Goal: Information Seeking & Learning: Learn about a topic

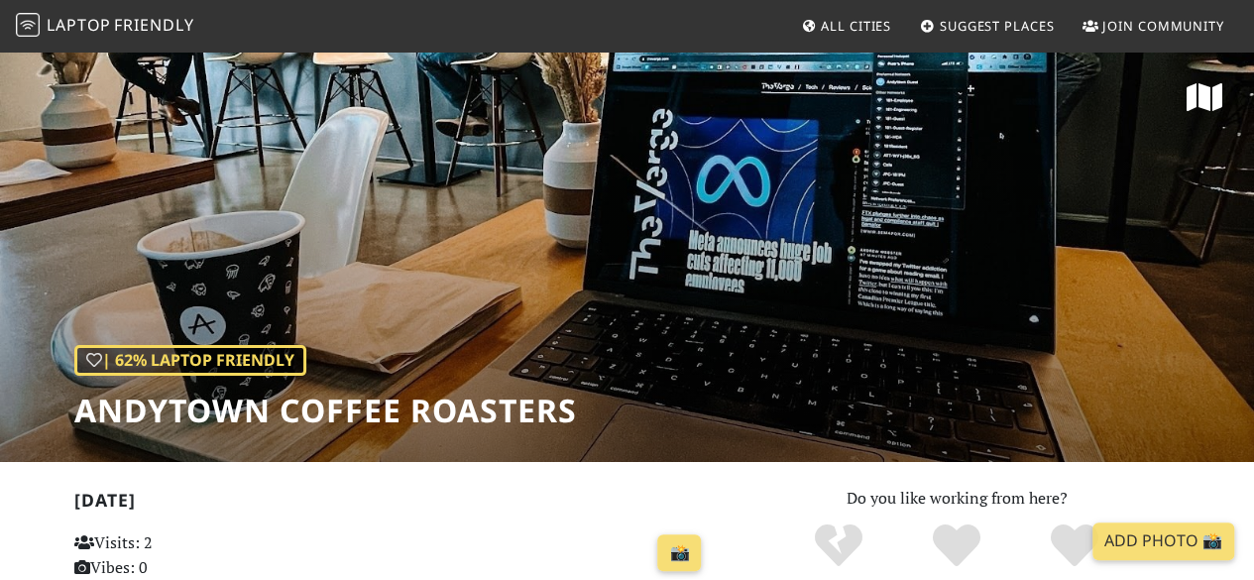
click at [883, 25] on span "All Cities" at bounding box center [856, 26] width 70 height 18
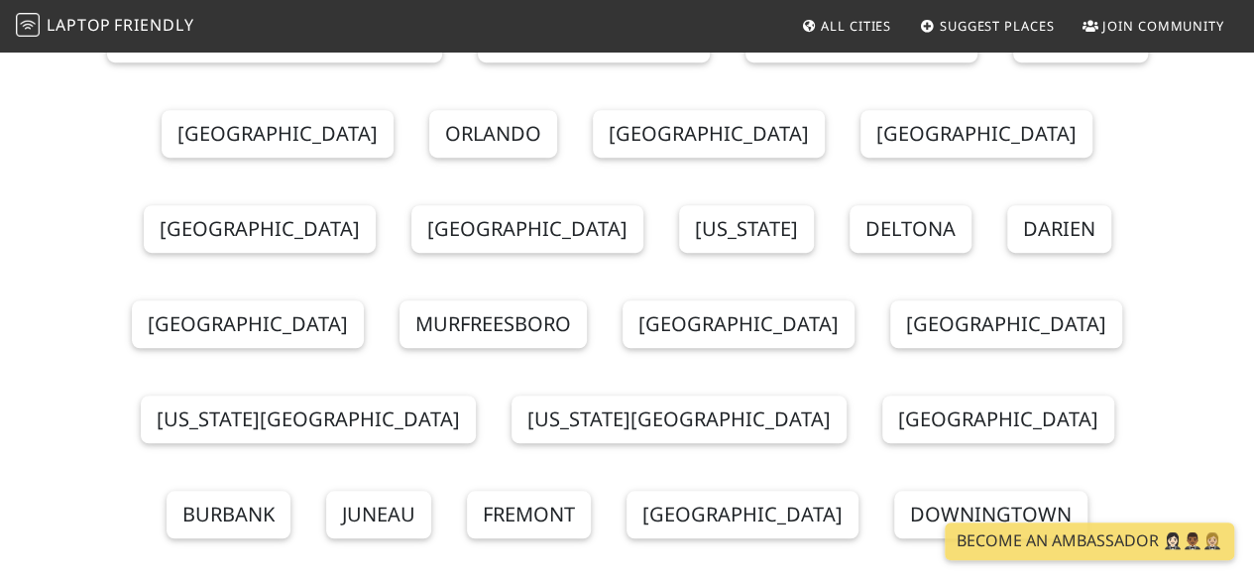
scroll to position [570, 0]
drag, startPoint x: 651, startPoint y: 463, endPoint x: 912, endPoint y: 446, distance: 261.2
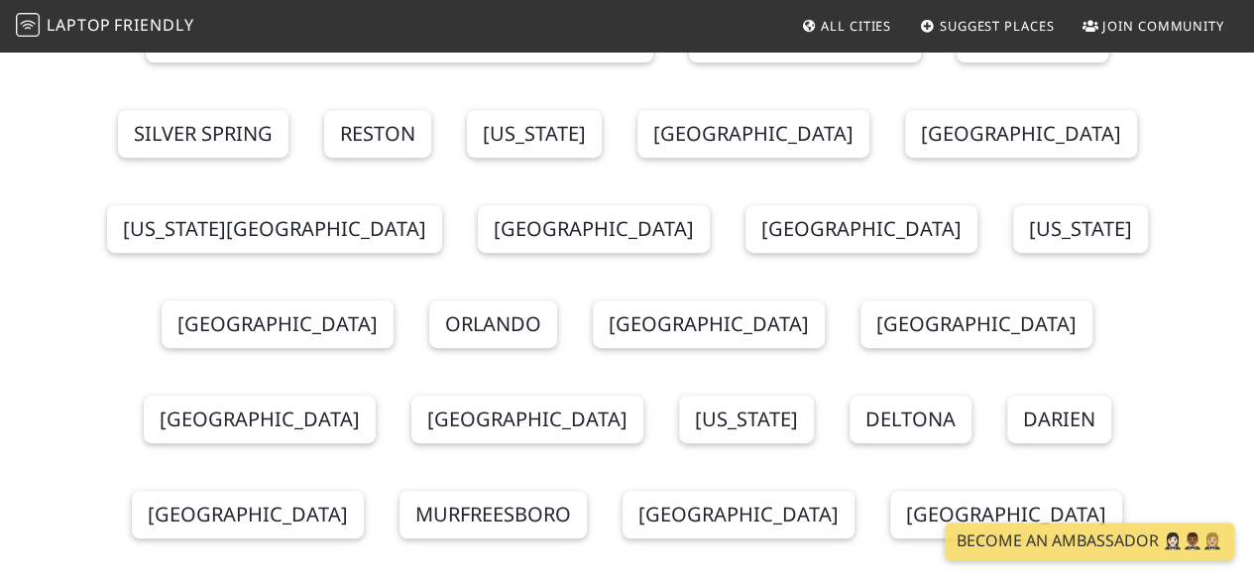
scroll to position [380, 0]
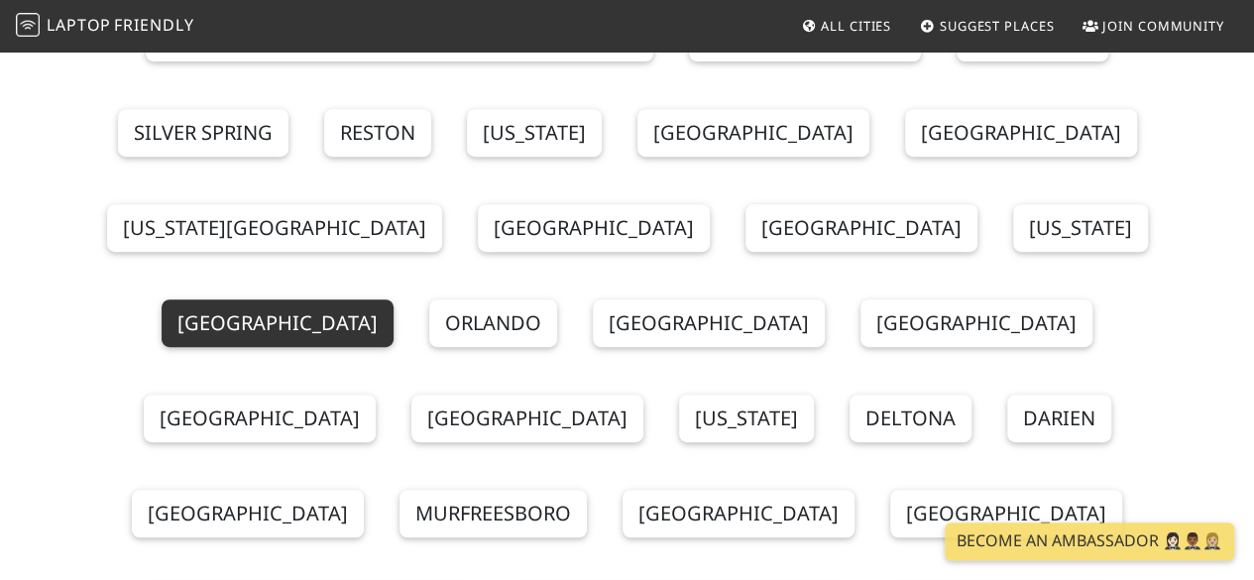
click at [393, 299] on link "[GEOGRAPHIC_DATA]" at bounding box center [278, 323] width 232 height 48
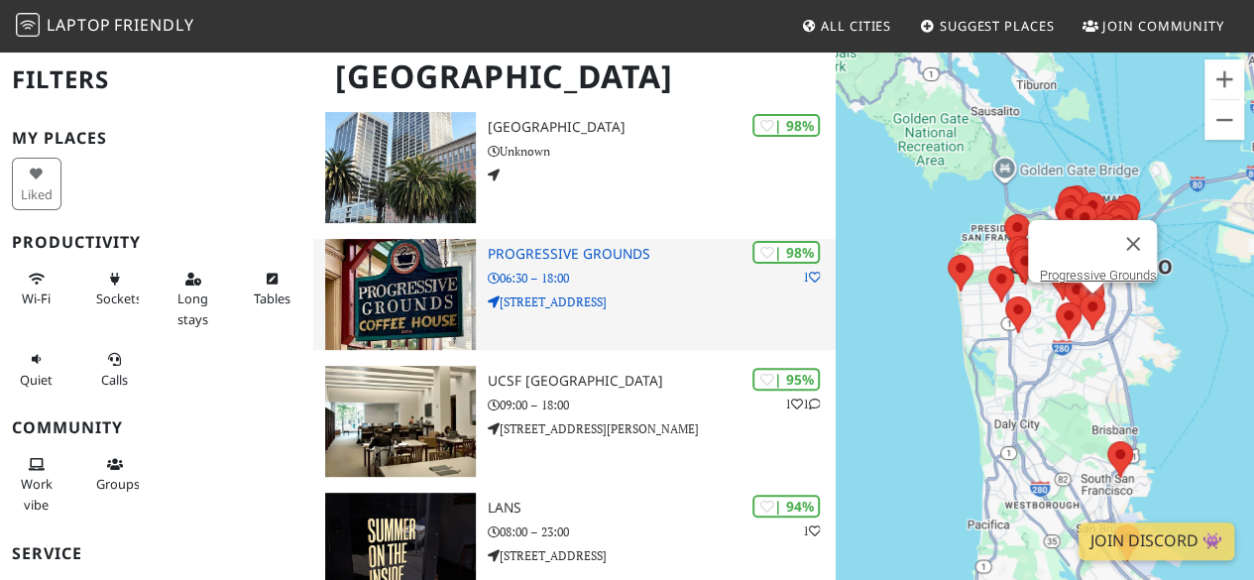
scroll to position [224, 0]
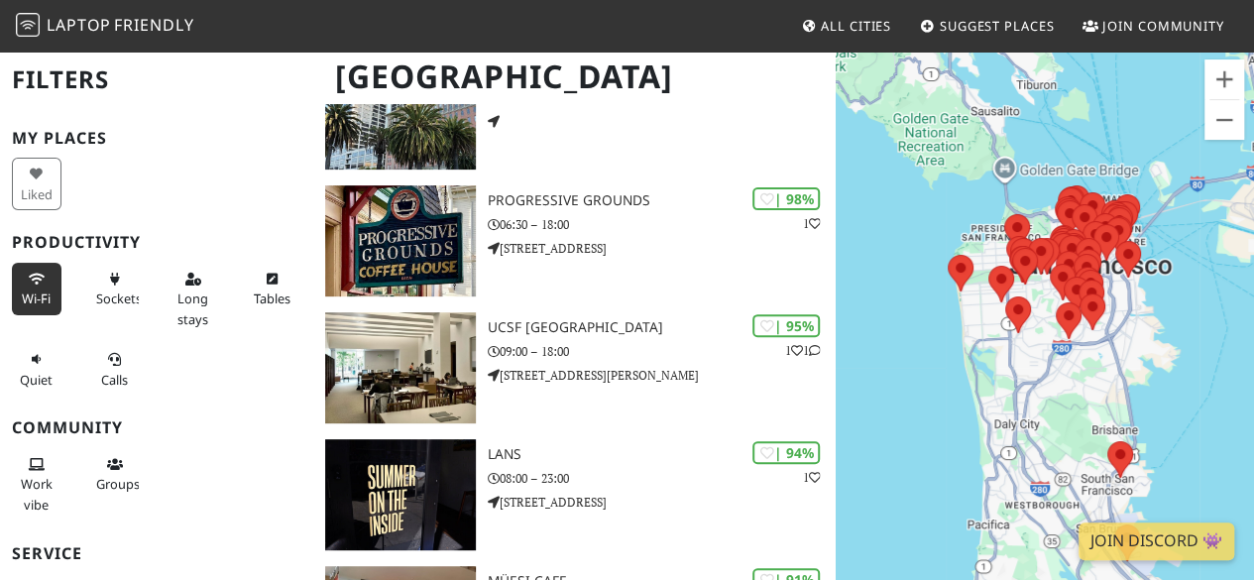
click at [44, 280] on button "Wi-Fi" at bounding box center [37, 289] width 50 height 53
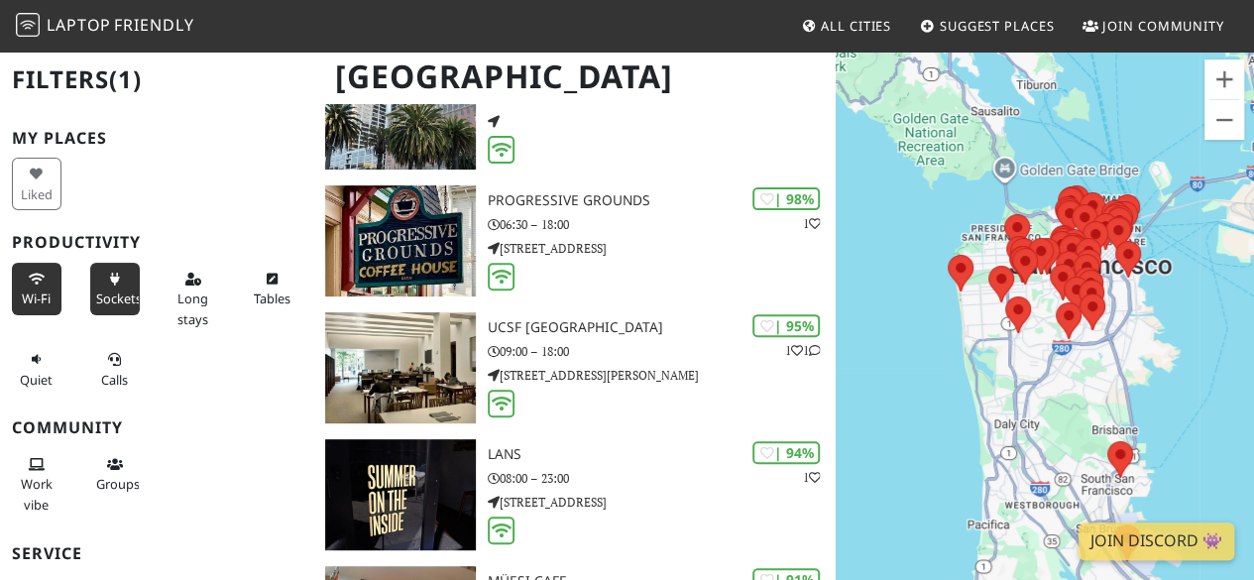
click at [110, 284] on button "Sockets" at bounding box center [115, 289] width 50 height 53
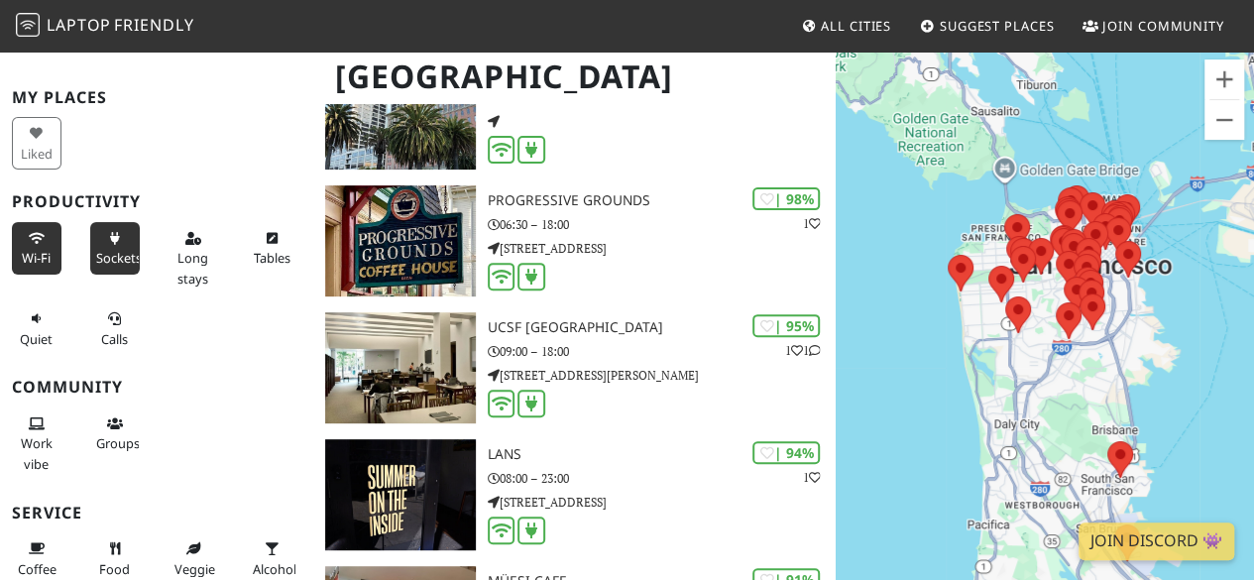
scroll to position [40, 0]
click at [190, 263] on span "Long stays" at bounding box center [192, 269] width 31 height 38
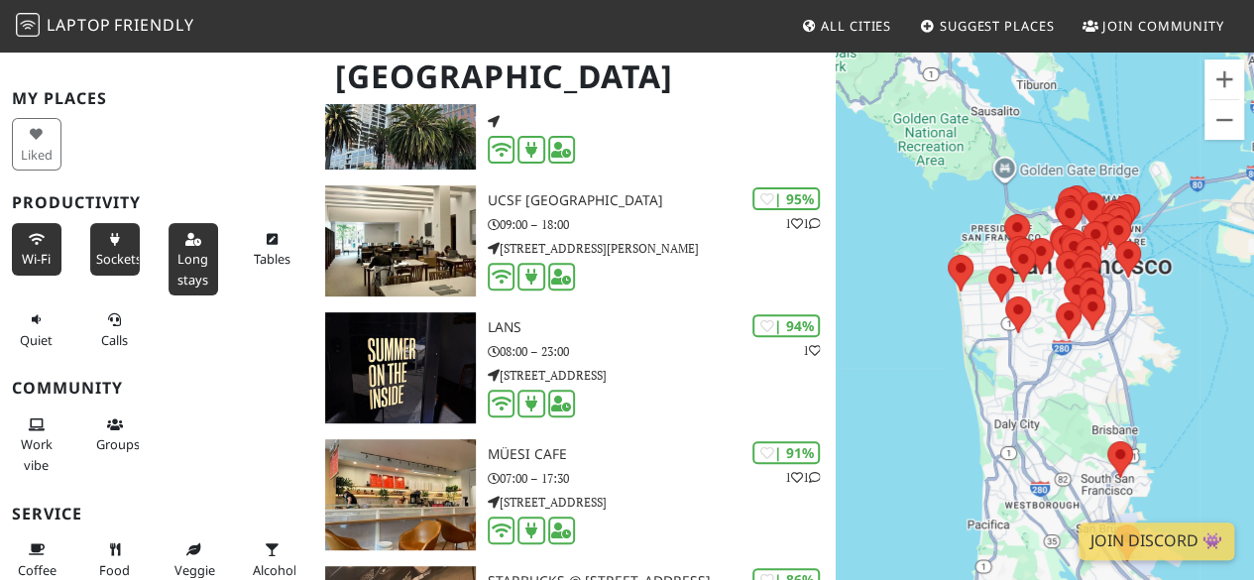
scroll to position [114, 0]
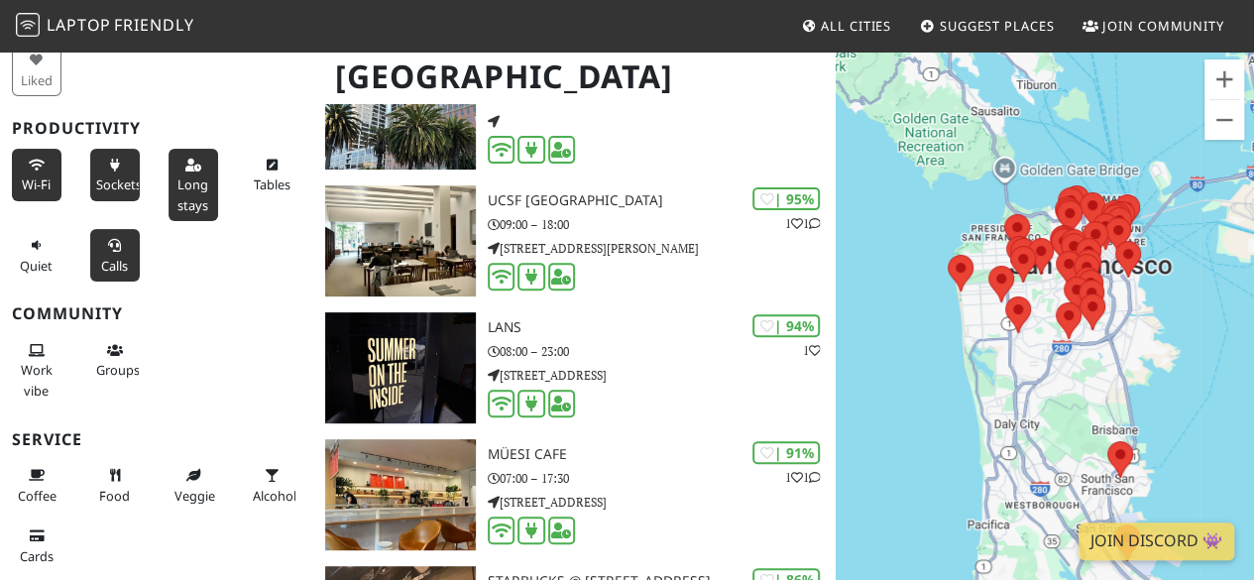
click at [115, 258] on span "Calls" at bounding box center [114, 266] width 27 height 18
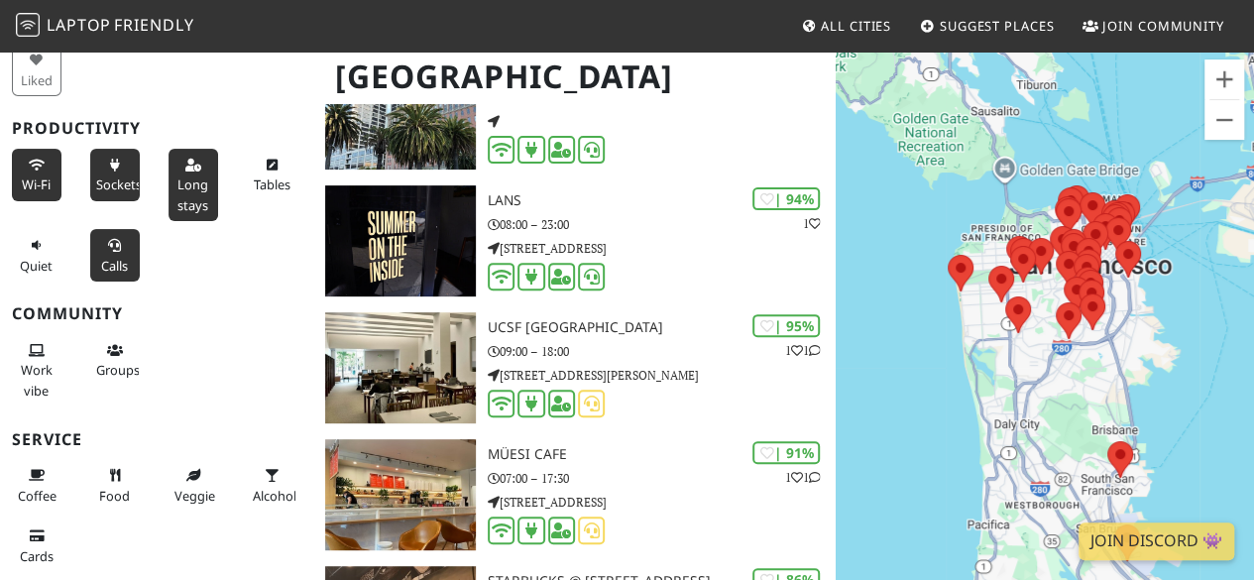
click at [115, 258] on span "Calls" at bounding box center [114, 266] width 27 height 18
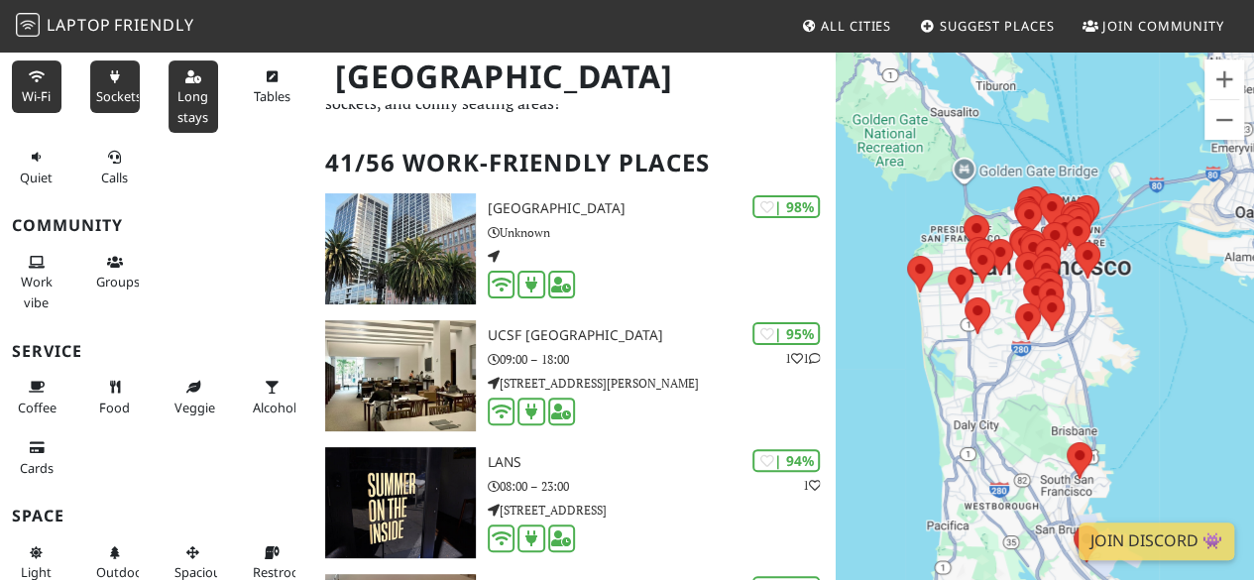
scroll to position [211, 0]
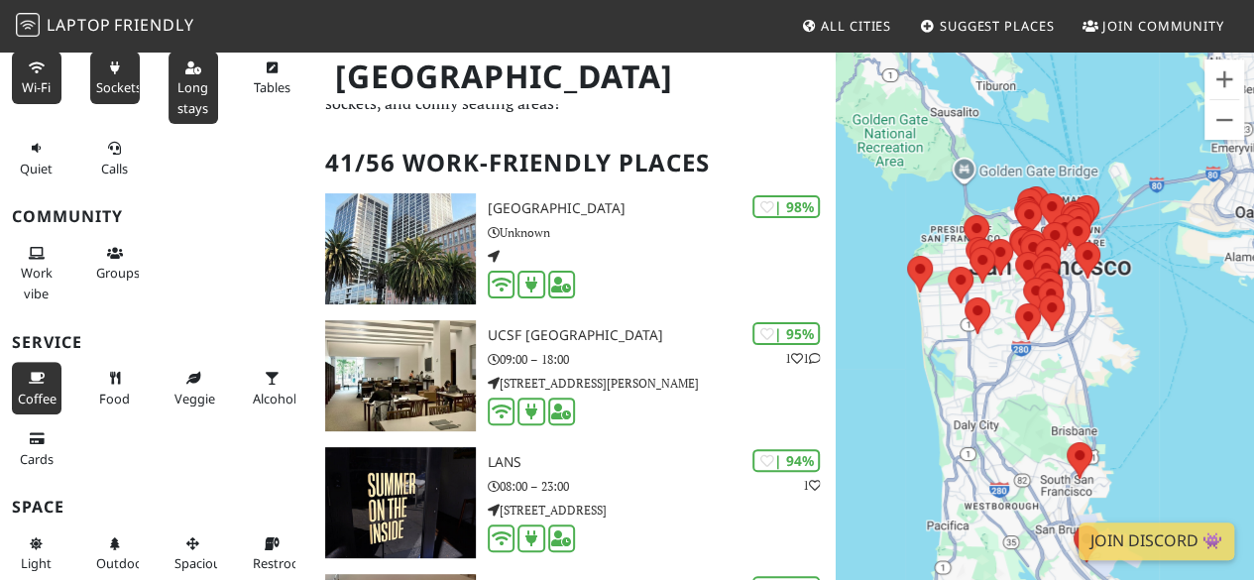
click at [38, 389] on span "Coffee" at bounding box center [37, 398] width 39 height 18
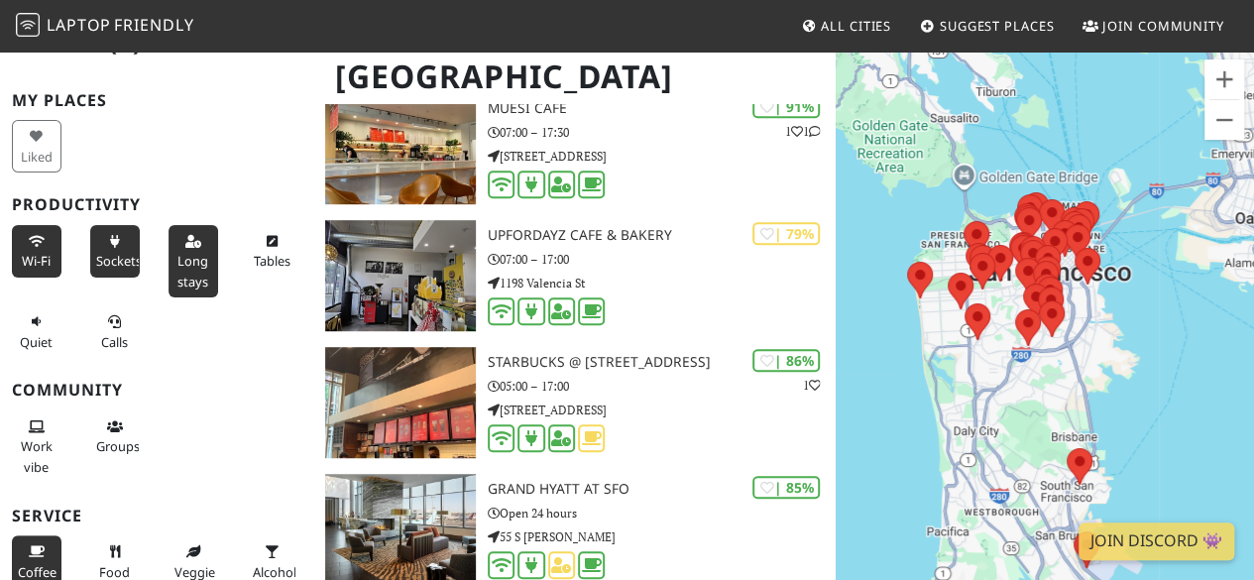
scroll to position [31, 0]
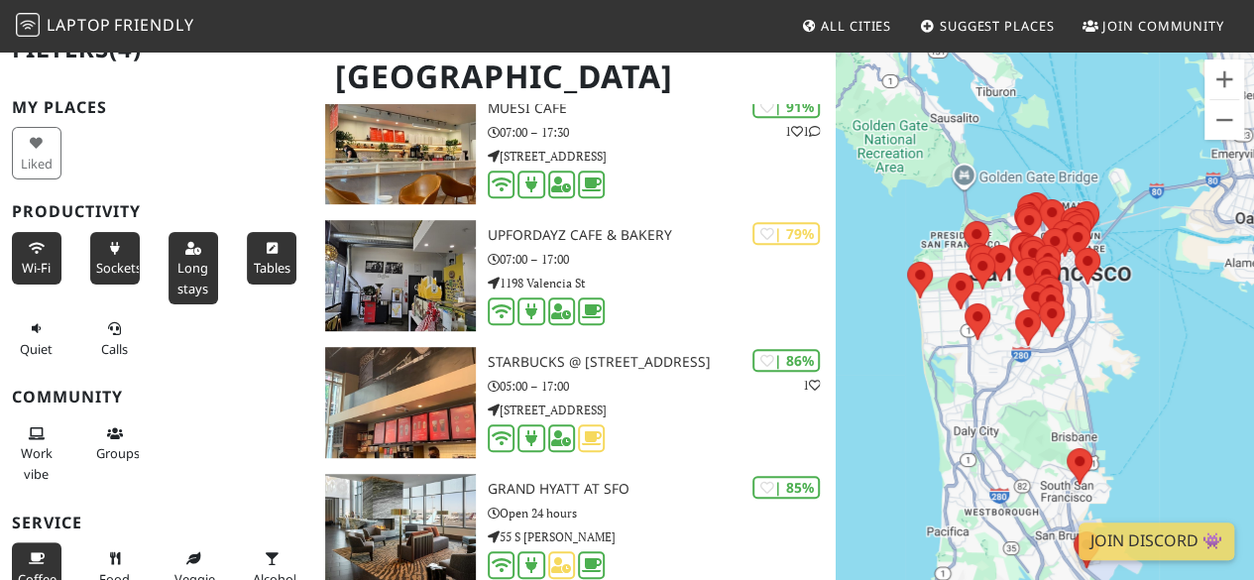
click at [261, 259] on span "Tables" at bounding box center [271, 268] width 37 height 18
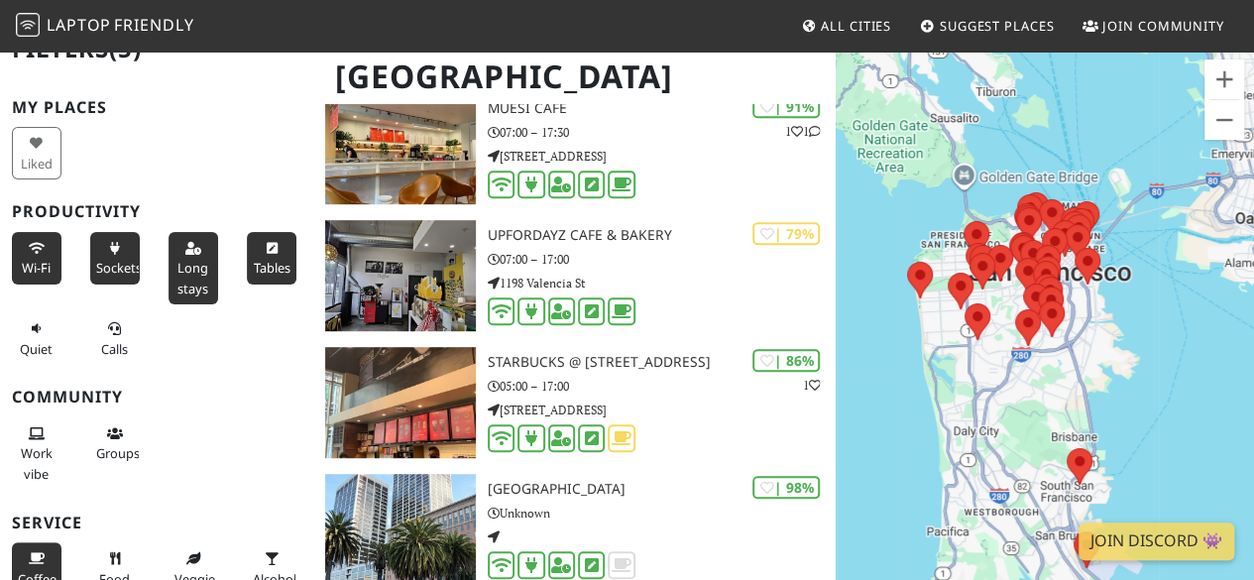
click at [261, 259] on span "Tables" at bounding box center [271, 268] width 37 height 18
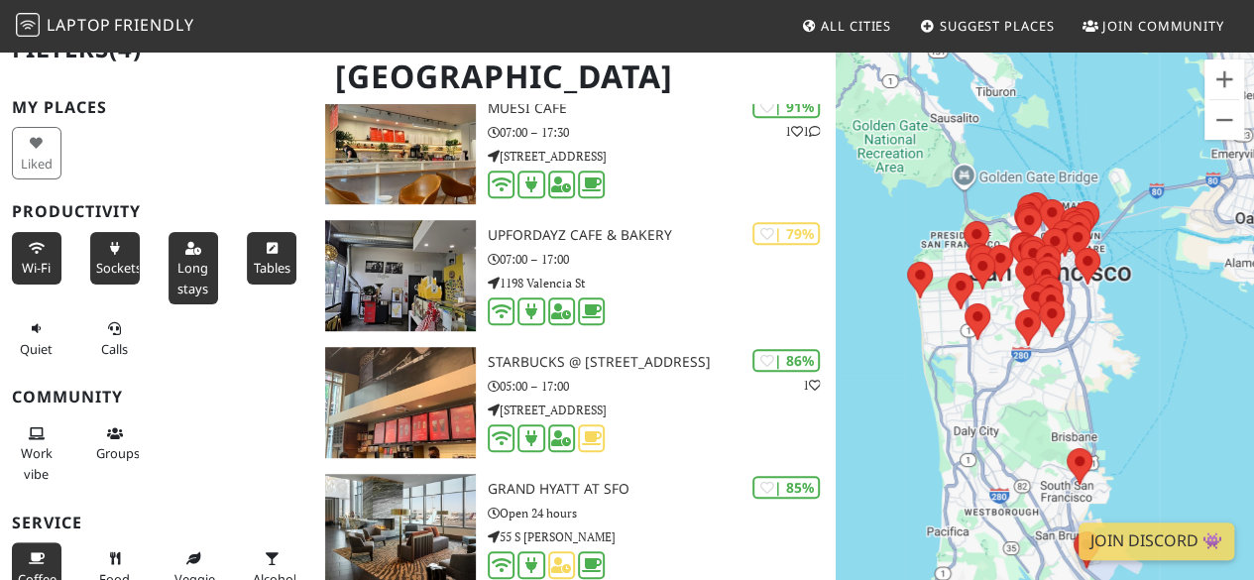
click at [261, 259] on span "Tables" at bounding box center [271, 268] width 37 height 18
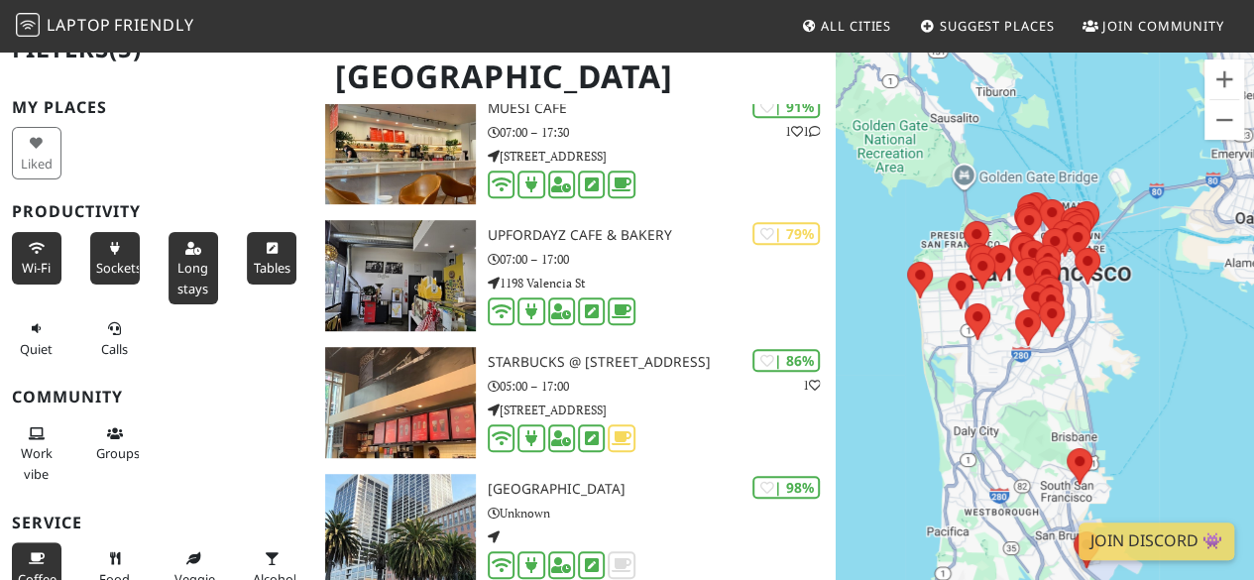
click at [261, 259] on span "Tables" at bounding box center [271, 268] width 37 height 18
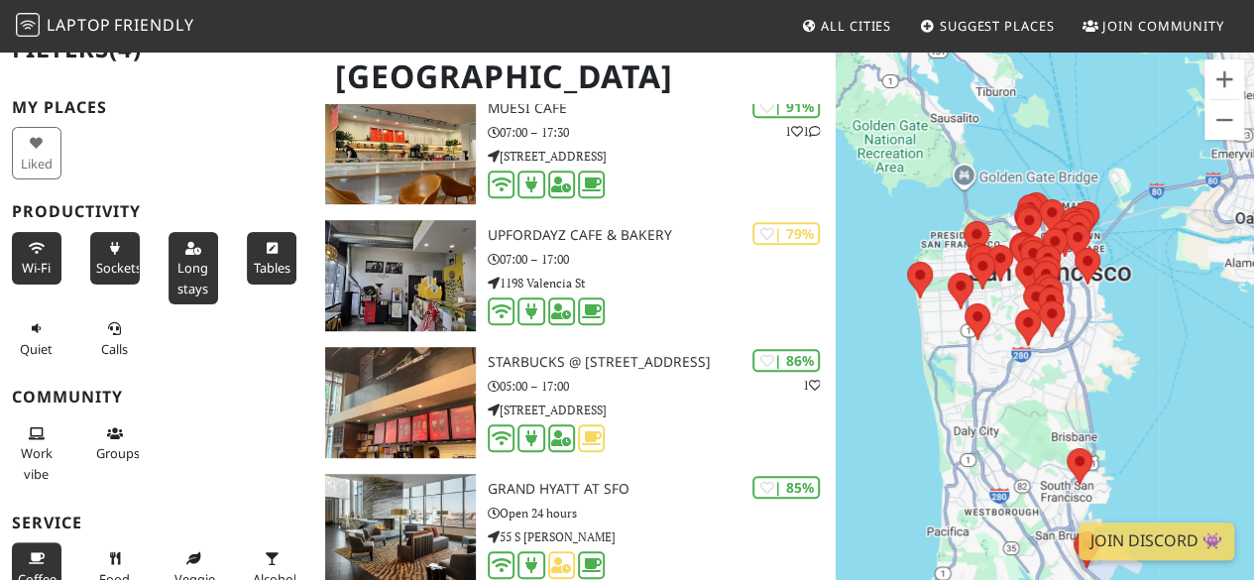
click at [261, 259] on span "Tables" at bounding box center [271, 268] width 37 height 18
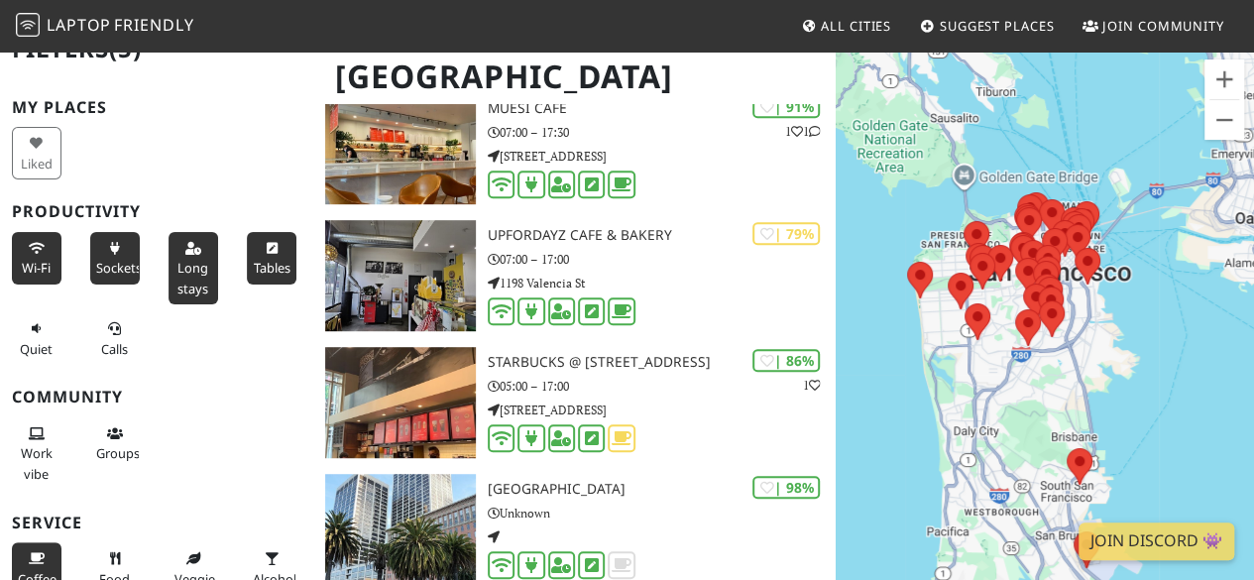
click at [261, 259] on span "Tables" at bounding box center [271, 268] width 37 height 18
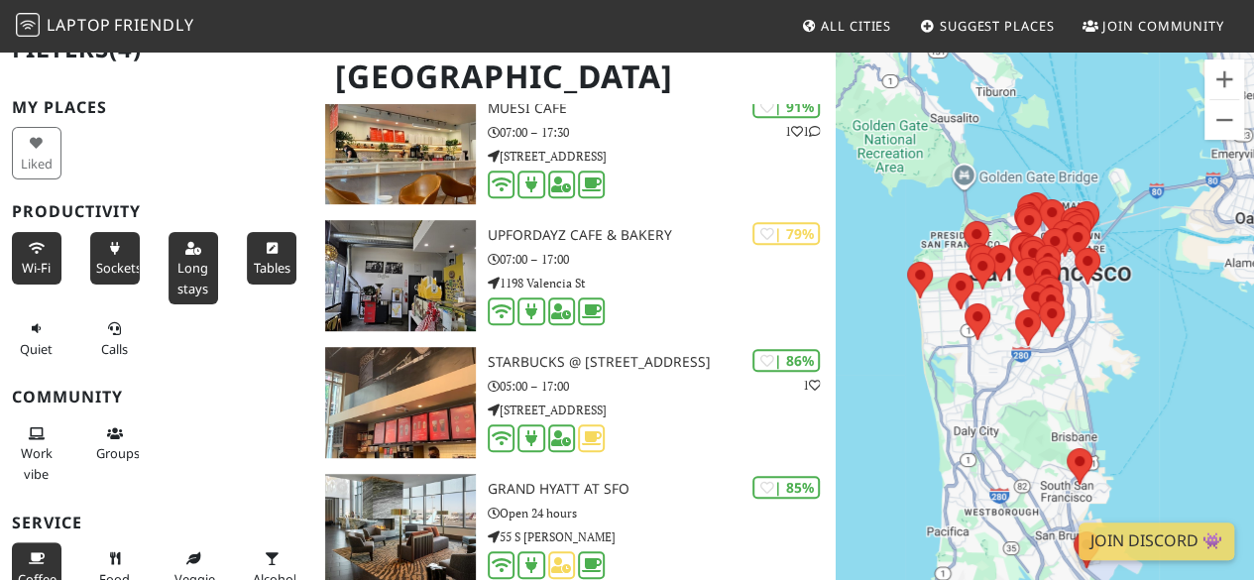
click at [262, 259] on span "Tables" at bounding box center [271, 268] width 37 height 18
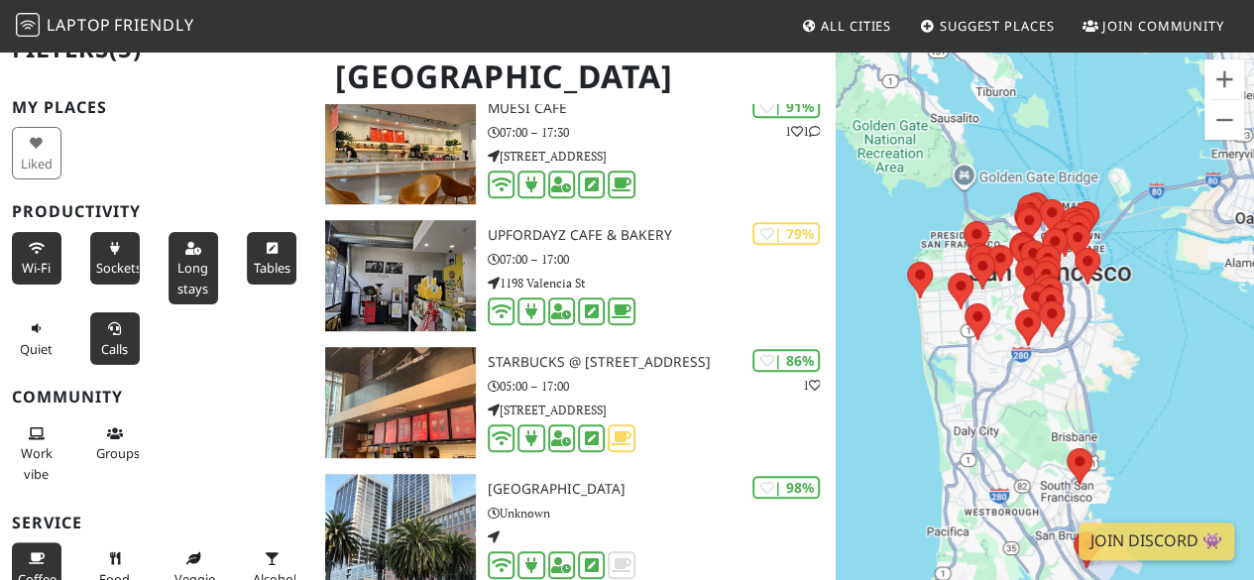
click at [95, 324] on button "Calls" at bounding box center [115, 338] width 50 height 53
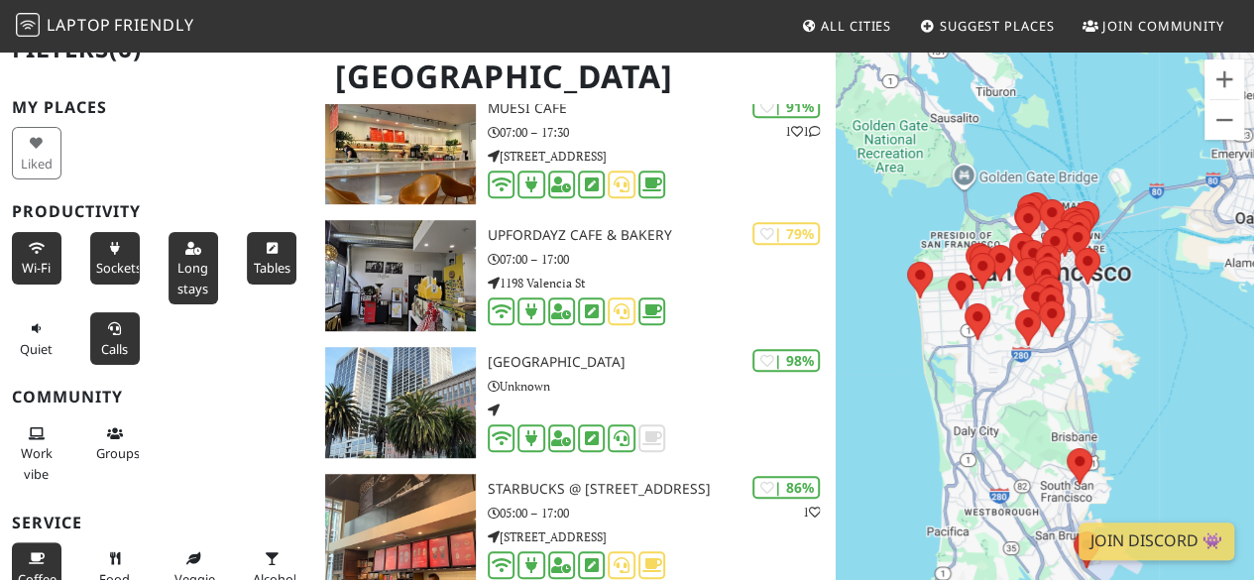
click at [117, 346] on span "Calls" at bounding box center [114, 349] width 27 height 18
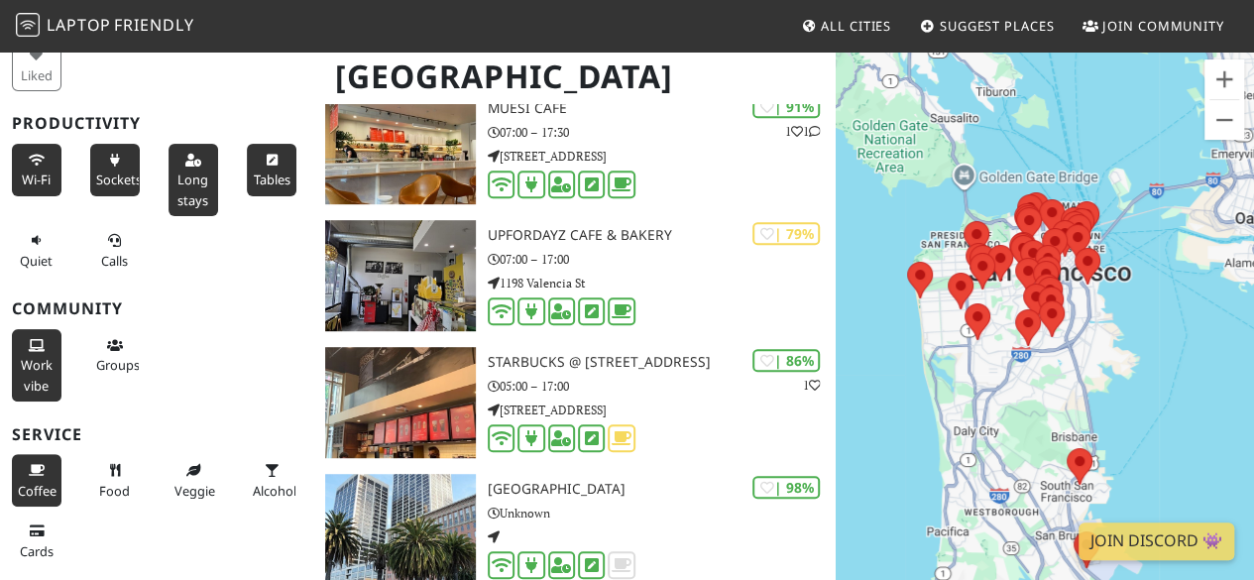
scroll to position [120, 0]
click at [46, 364] on span "Work vibe" at bounding box center [37, 374] width 32 height 38
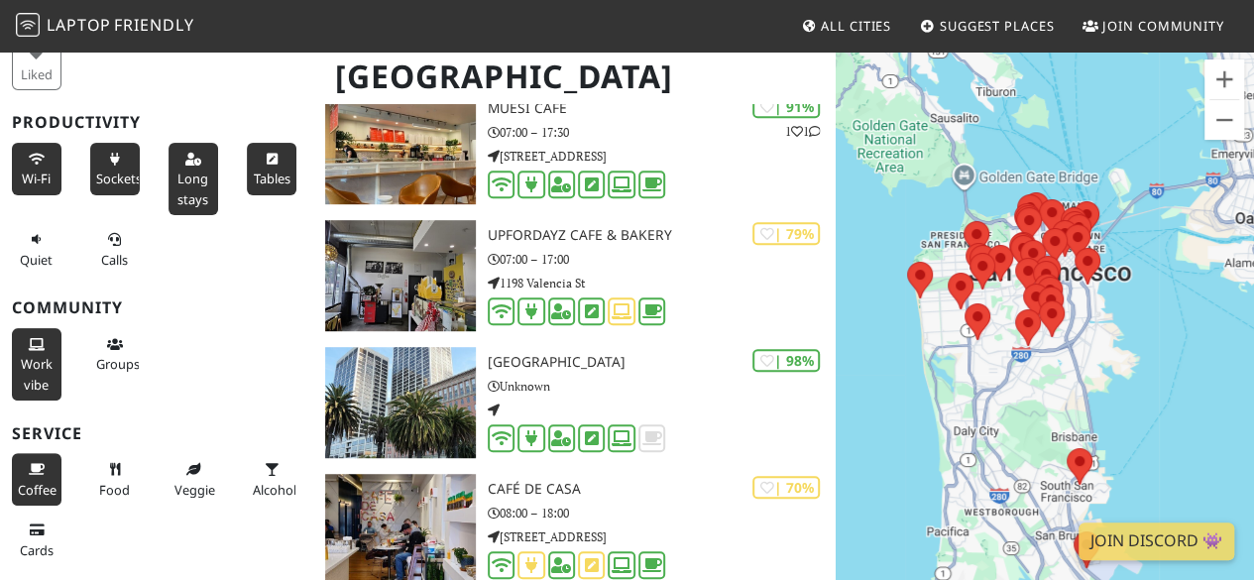
click at [36, 368] on span "Work vibe" at bounding box center [37, 374] width 32 height 38
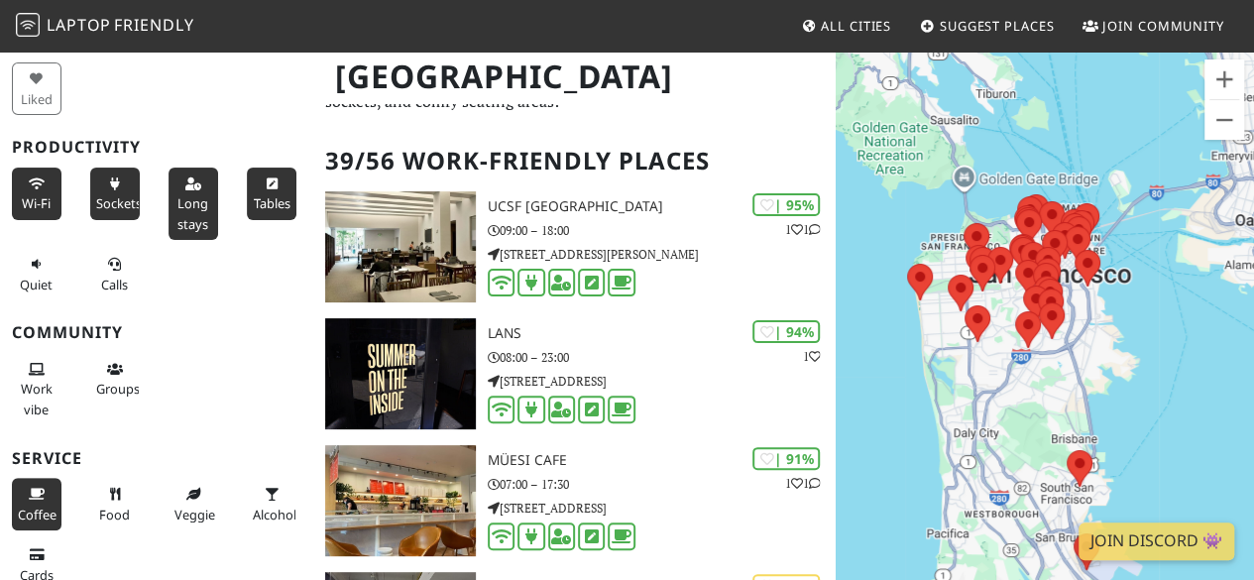
scroll to position [94, 0]
click at [107, 269] on icon at bounding box center [115, 266] width 16 height 13
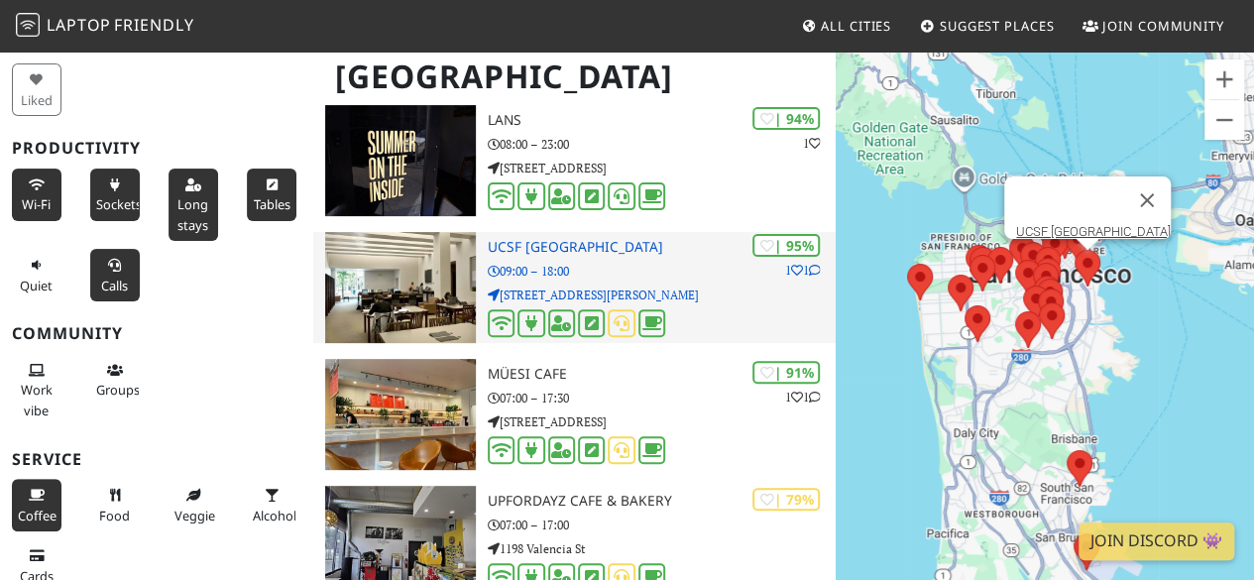
scroll to position [180, 0]
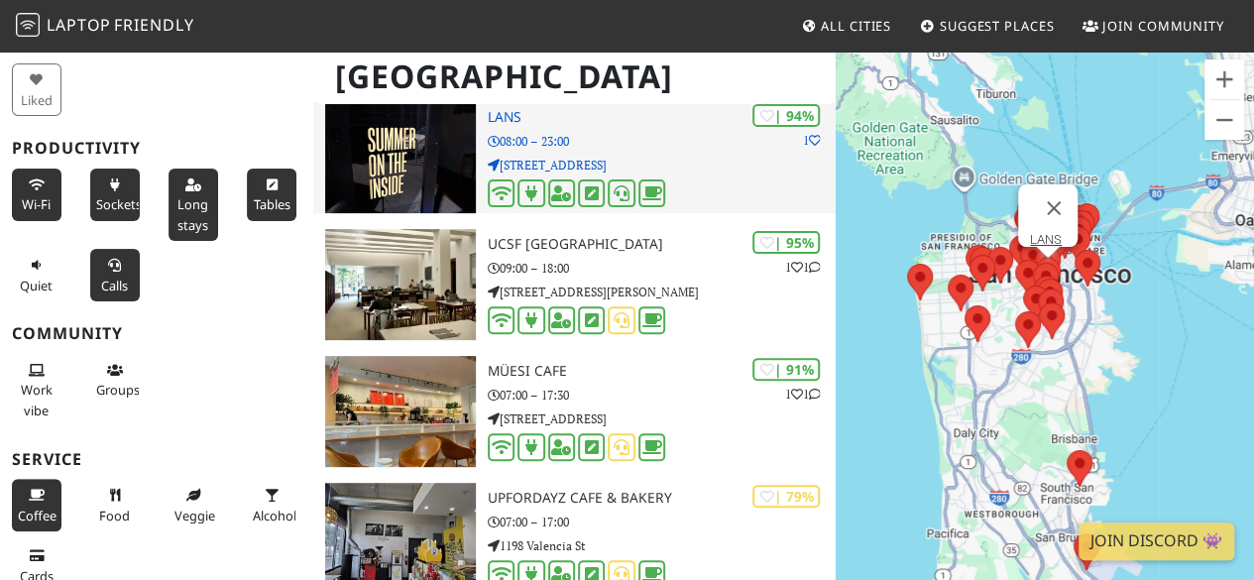
click at [405, 145] on img at bounding box center [400, 157] width 151 height 111
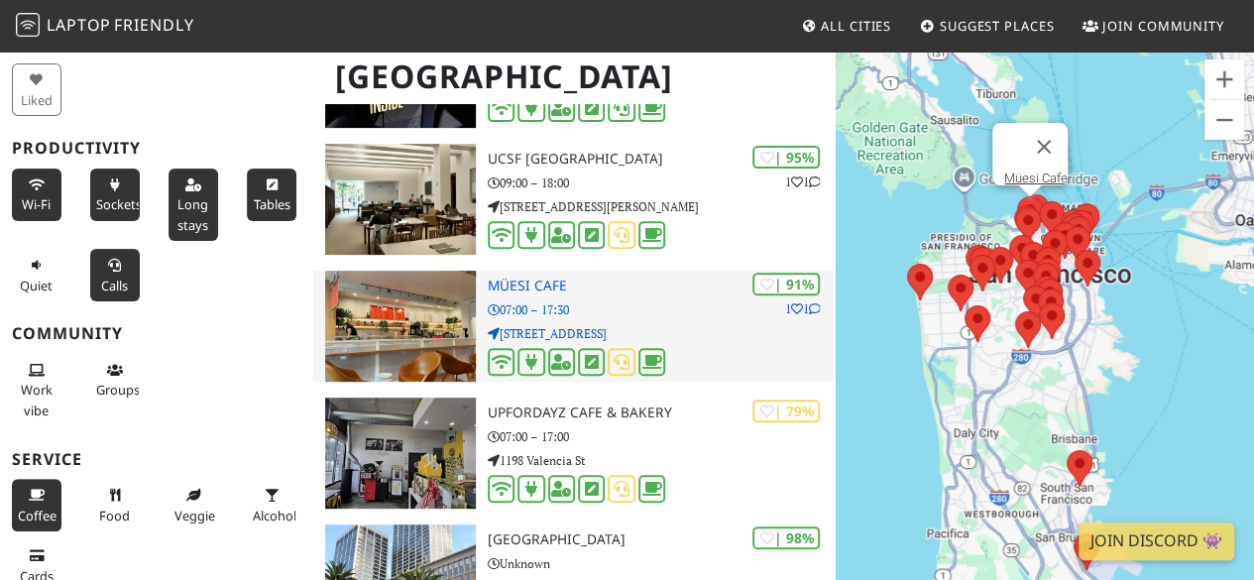
scroll to position [270, 0]
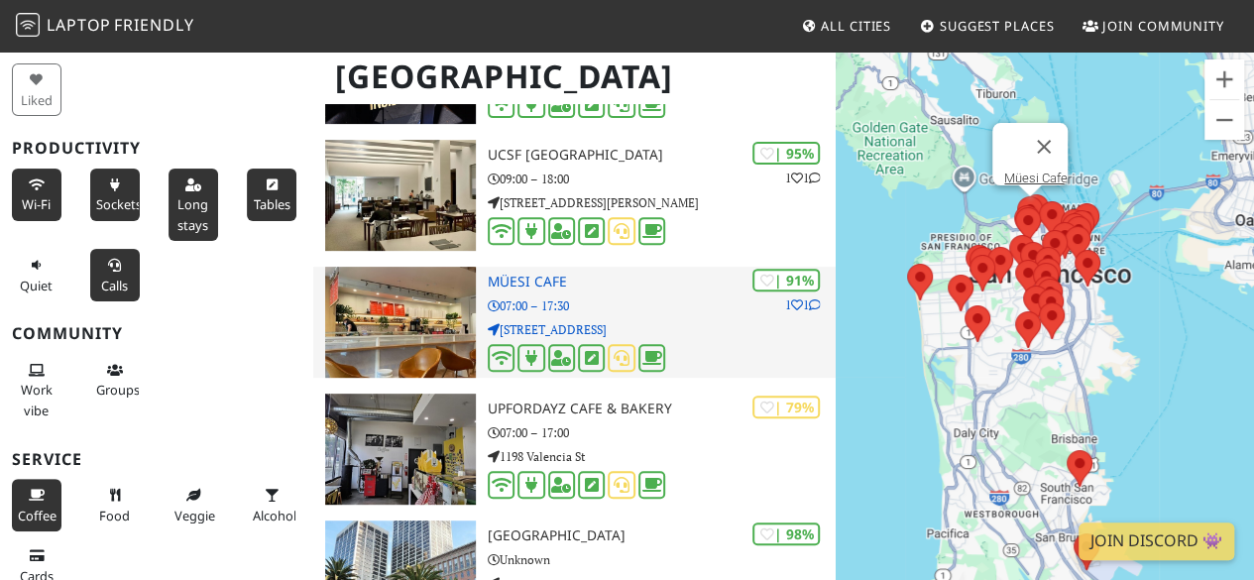
click at [426, 331] on img at bounding box center [400, 322] width 151 height 111
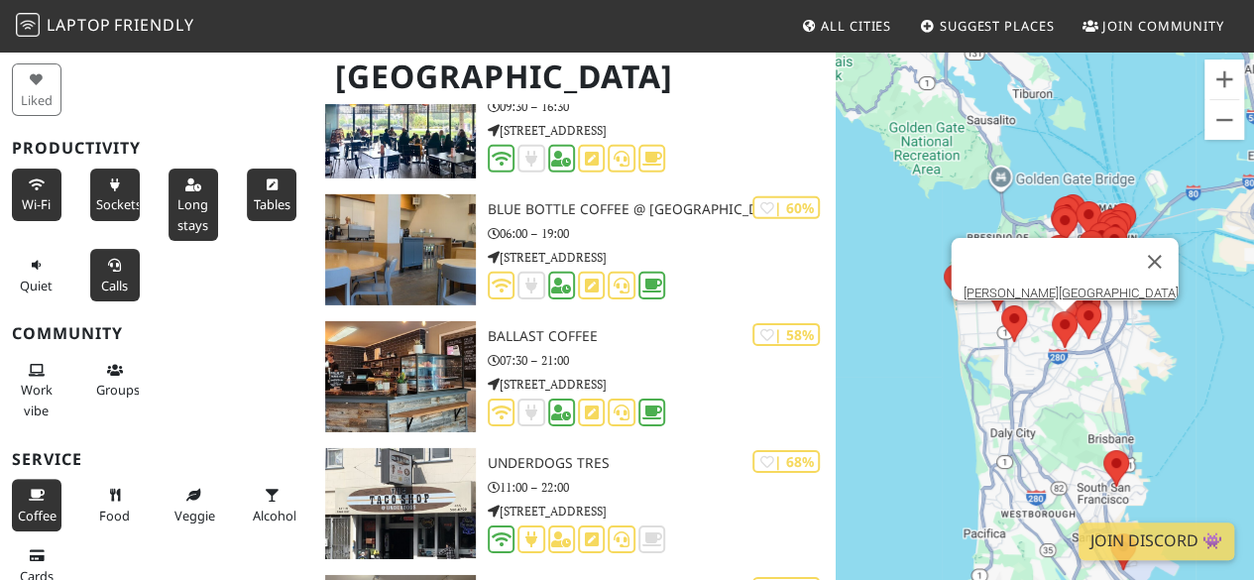
scroll to position [2944, 0]
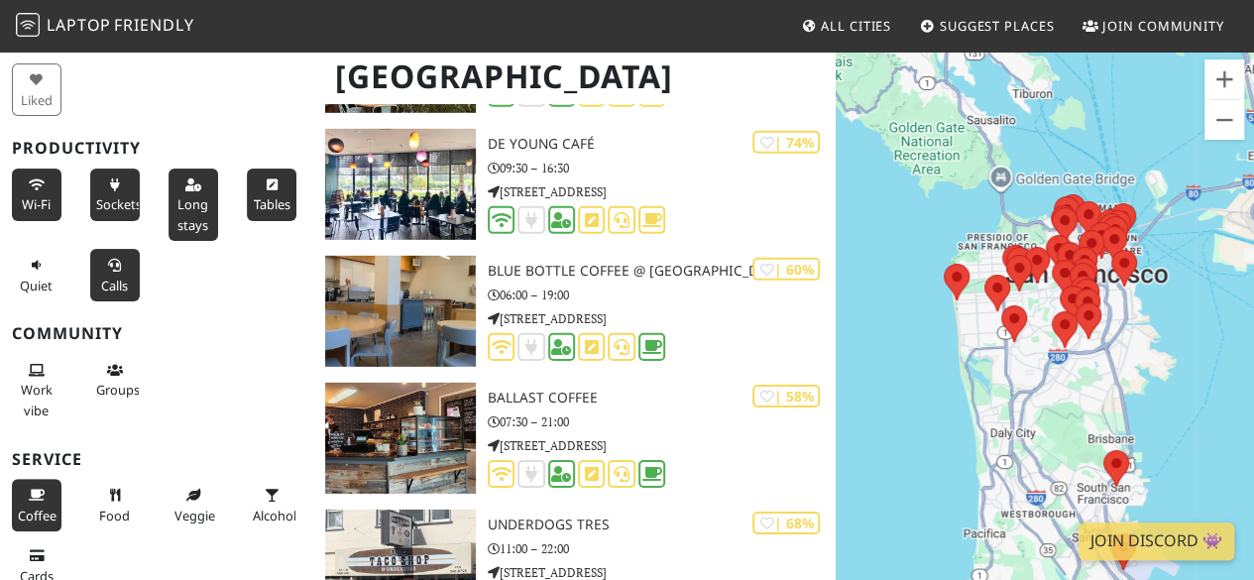
click at [111, 277] on span "Calls" at bounding box center [114, 286] width 27 height 18
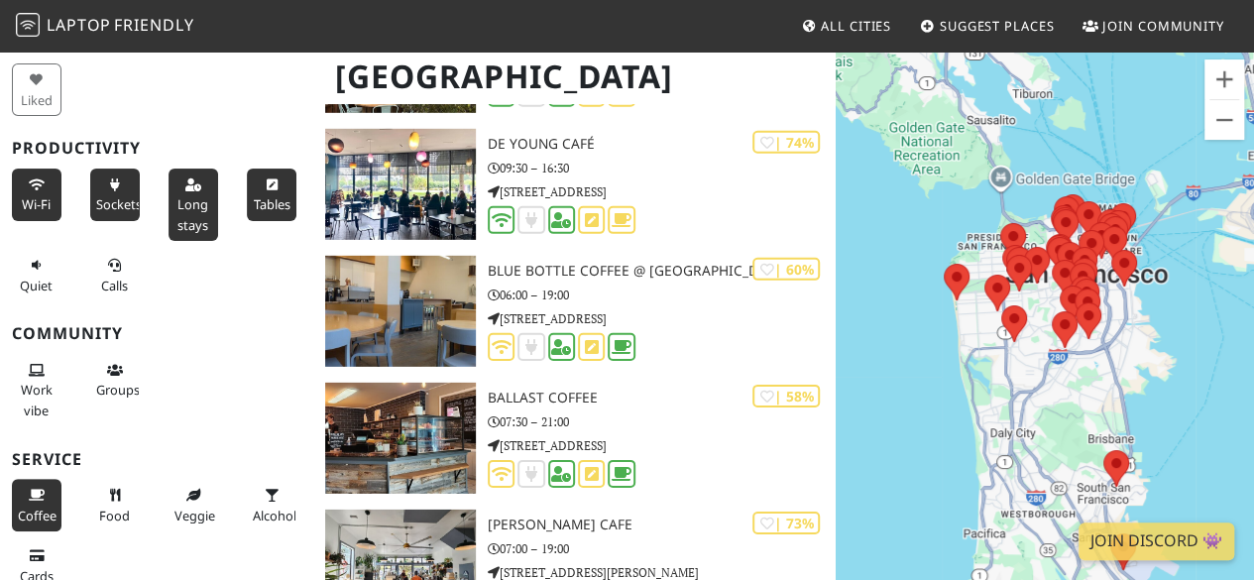
click at [186, 197] on span "Long stays" at bounding box center [192, 214] width 31 height 38
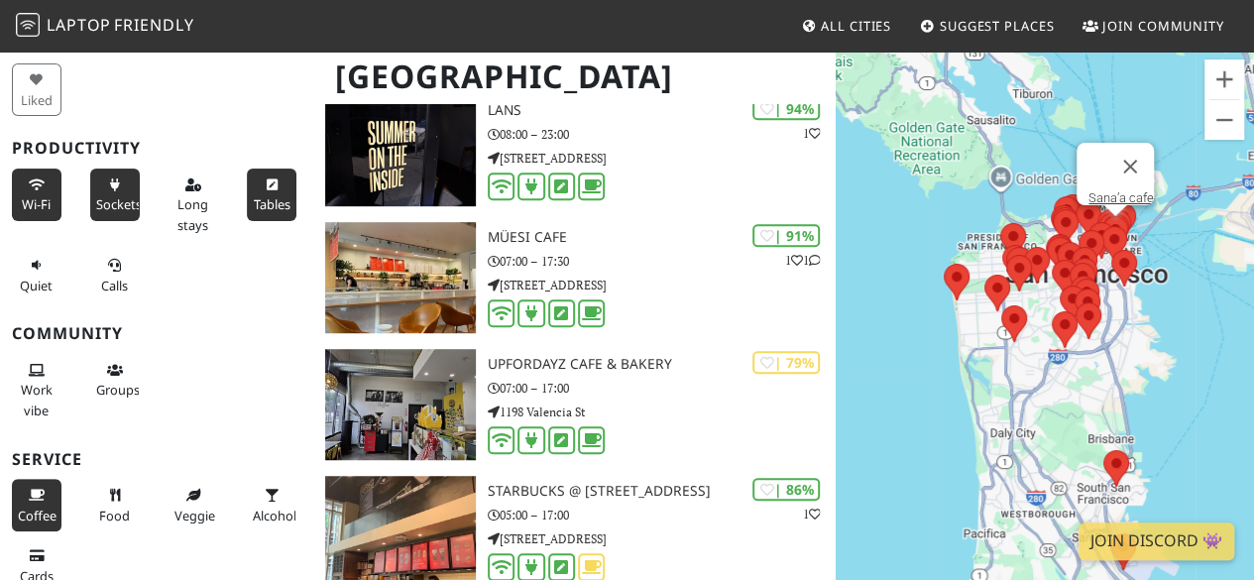
scroll to position [0, 0]
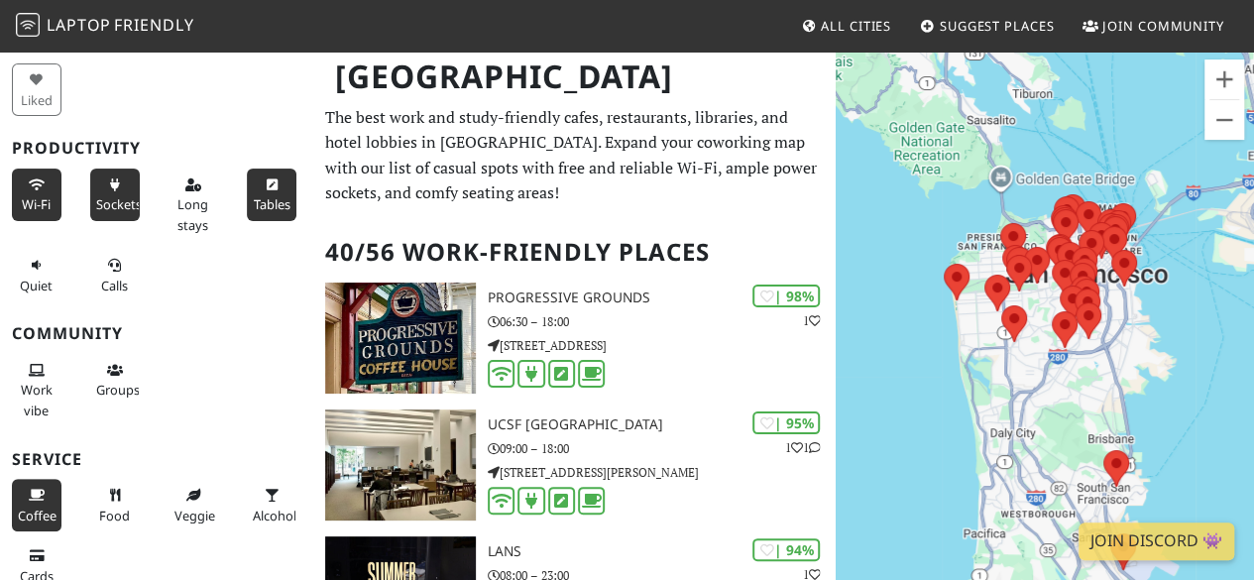
click at [254, 199] on span "Tables" at bounding box center [271, 204] width 37 height 18
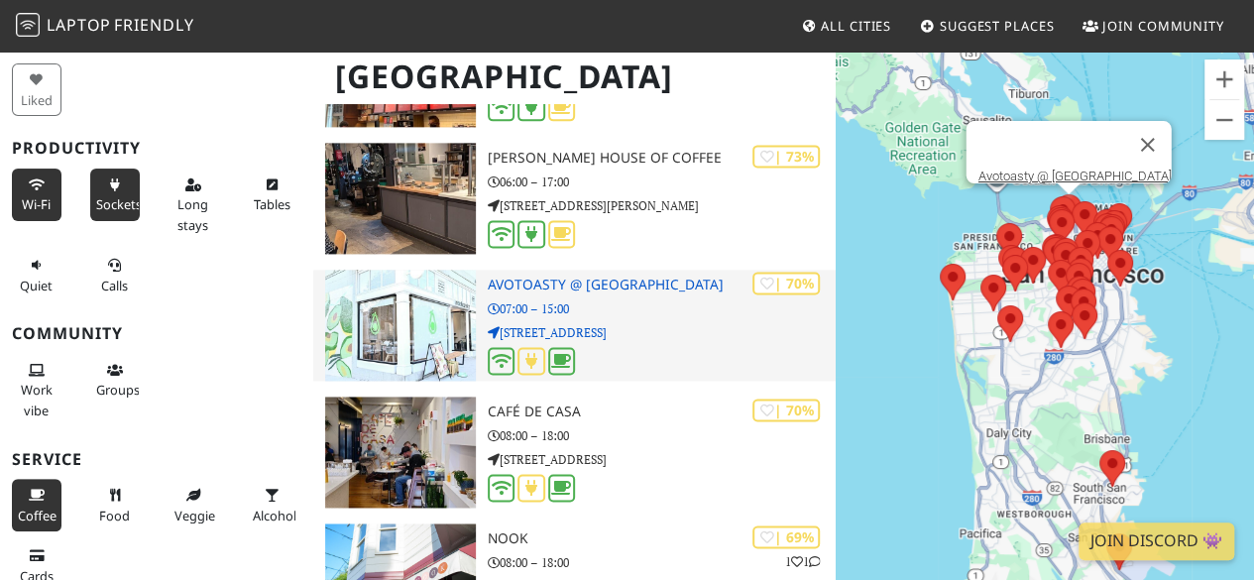
scroll to position [1313, 0]
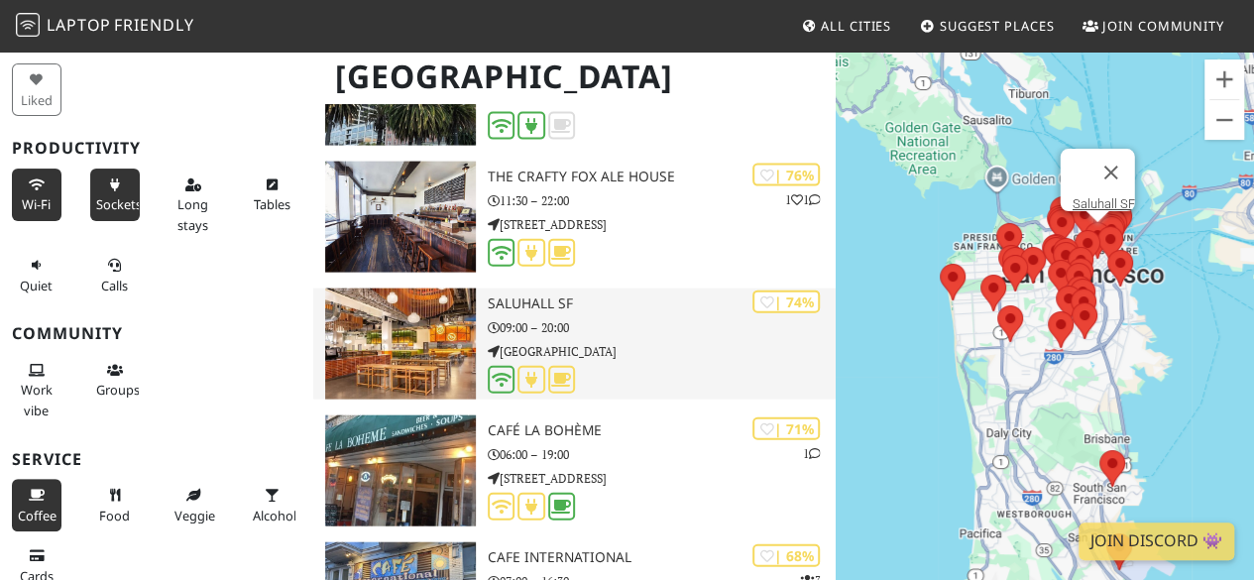
click at [623, 378] on div at bounding box center [662, 381] width 348 height 31
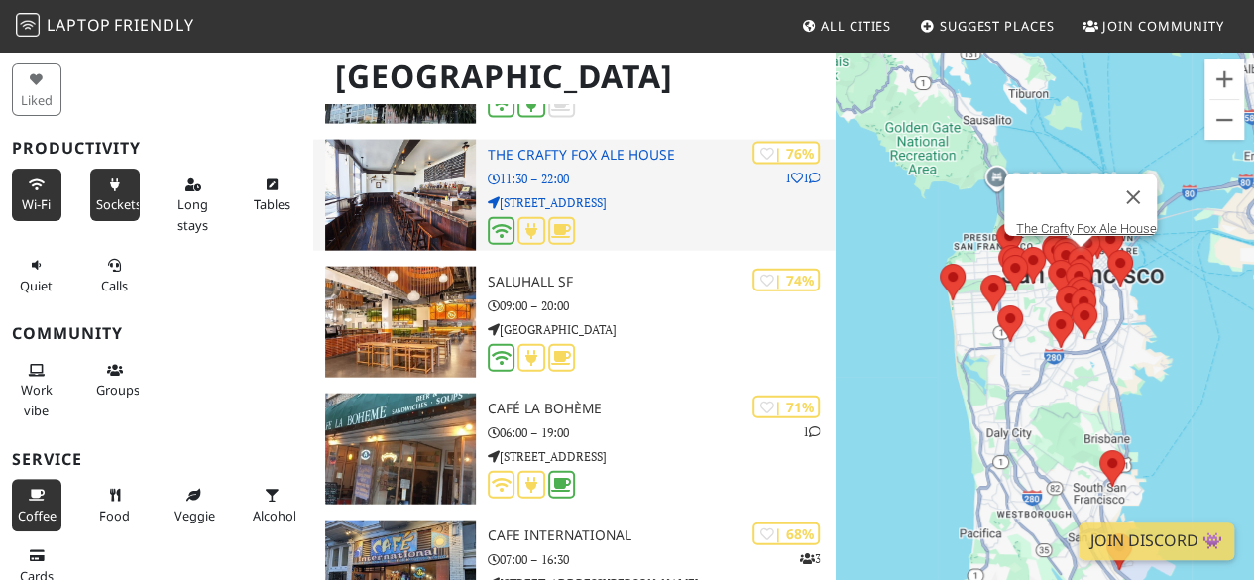
click at [399, 216] on img at bounding box center [400, 195] width 151 height 111
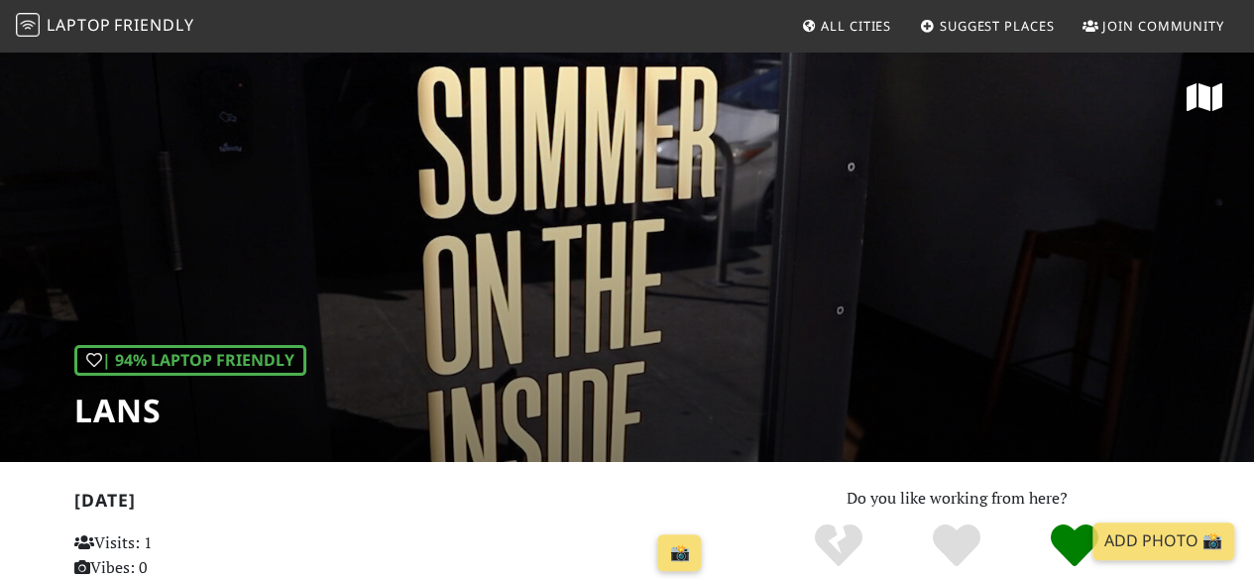
click at [571, 359] on div "| 94% Laptop Friendly LANS" at bounding box center [627, 256] width 1254 height 412
click at [1204, 104] on icon at bounding box center [1204, 97] width 36 height 32
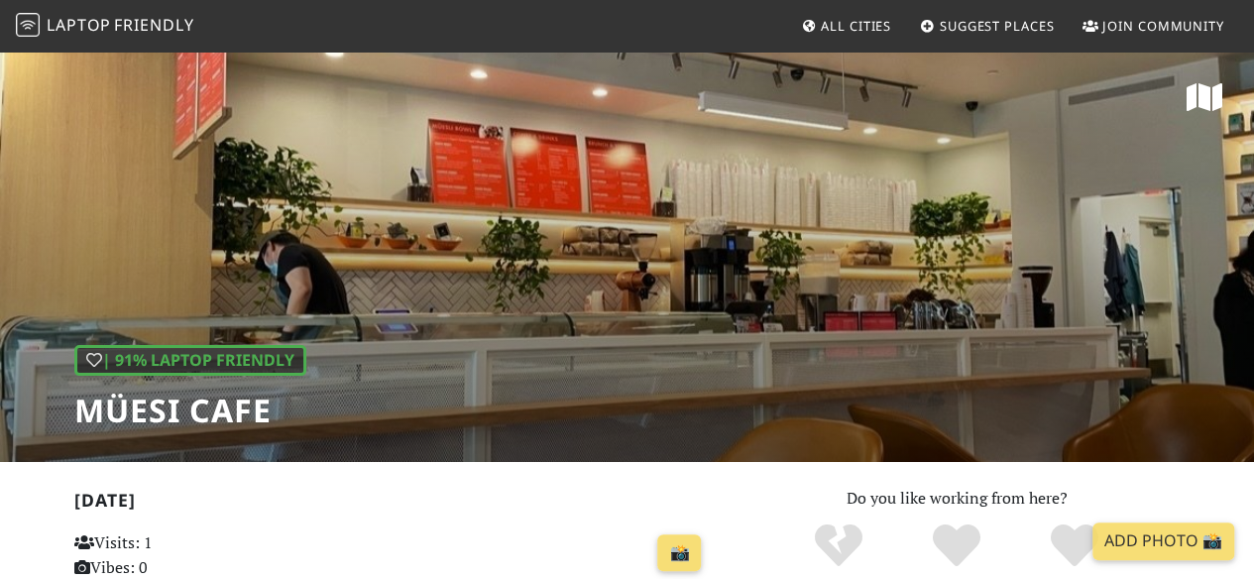
click at [1199, 96] on icon at bounding box center [1204, 97] width 36 height 32
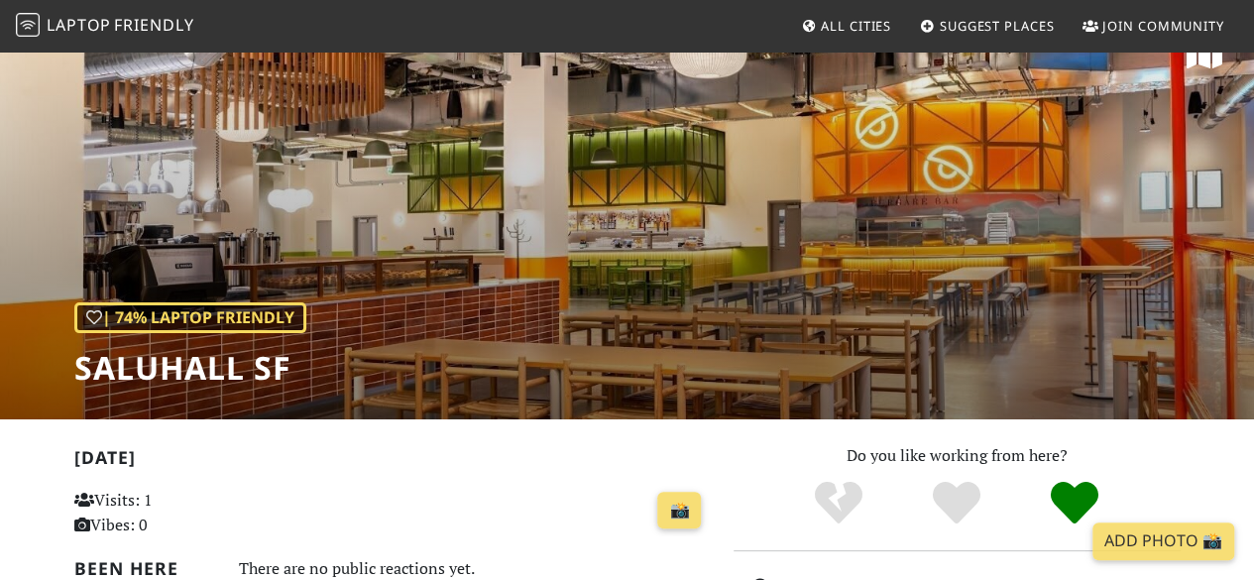
scroll to position [42, 0]
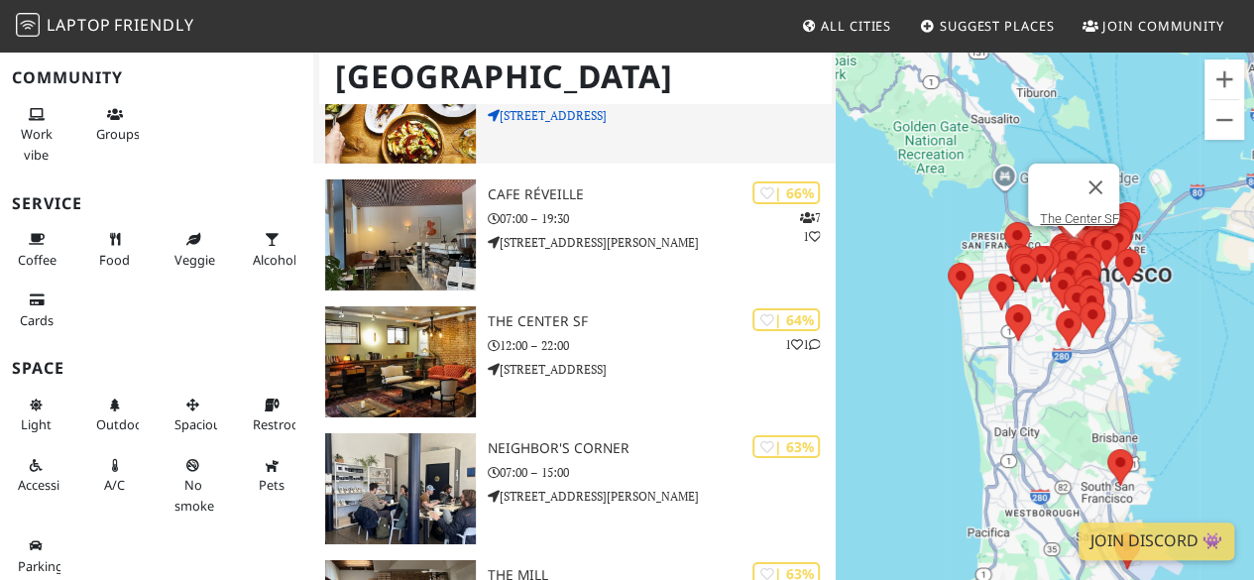
scroll to position [3149, 0]
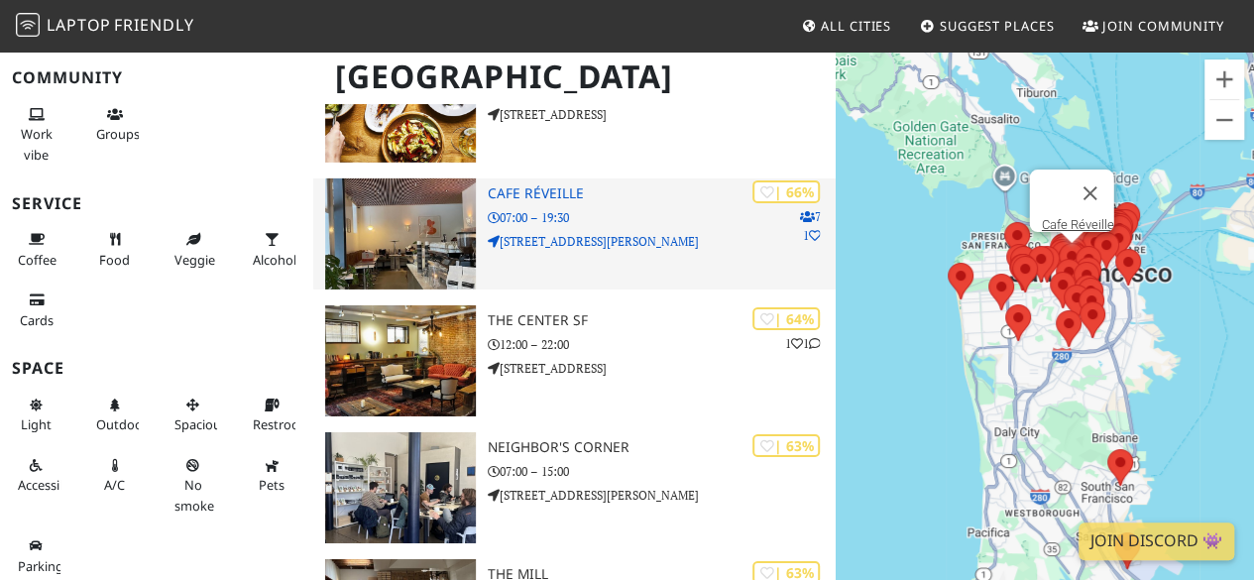
click at [404, 245] on img at bounding box center [400, 233] width 151 height 111
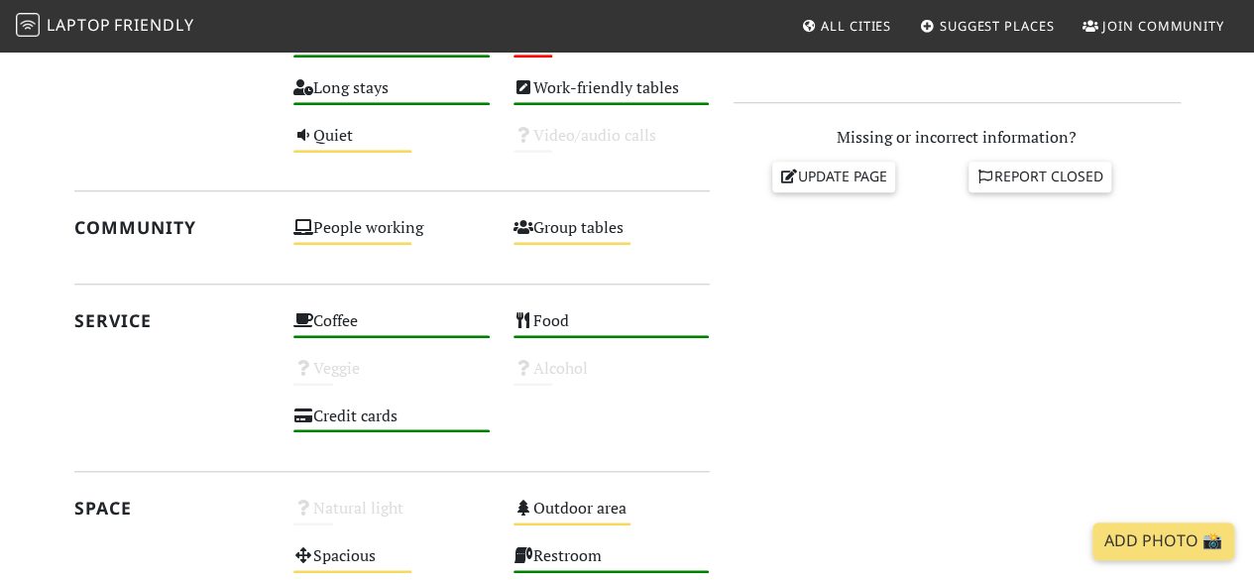
scroll to position [792, 0]
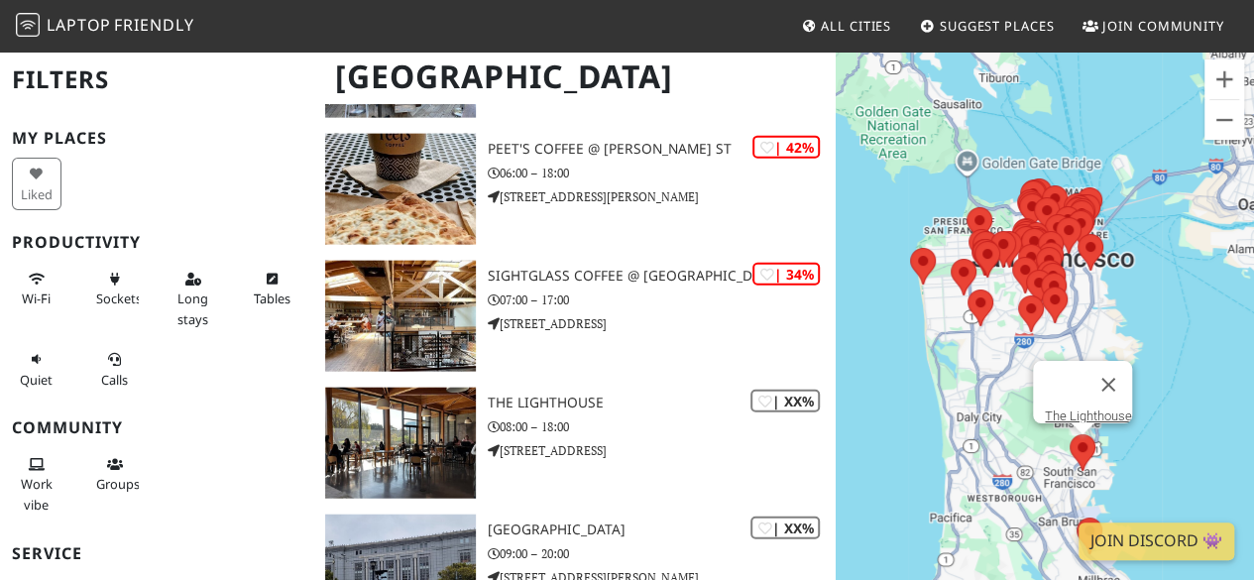
scroll to position [5985, 0]
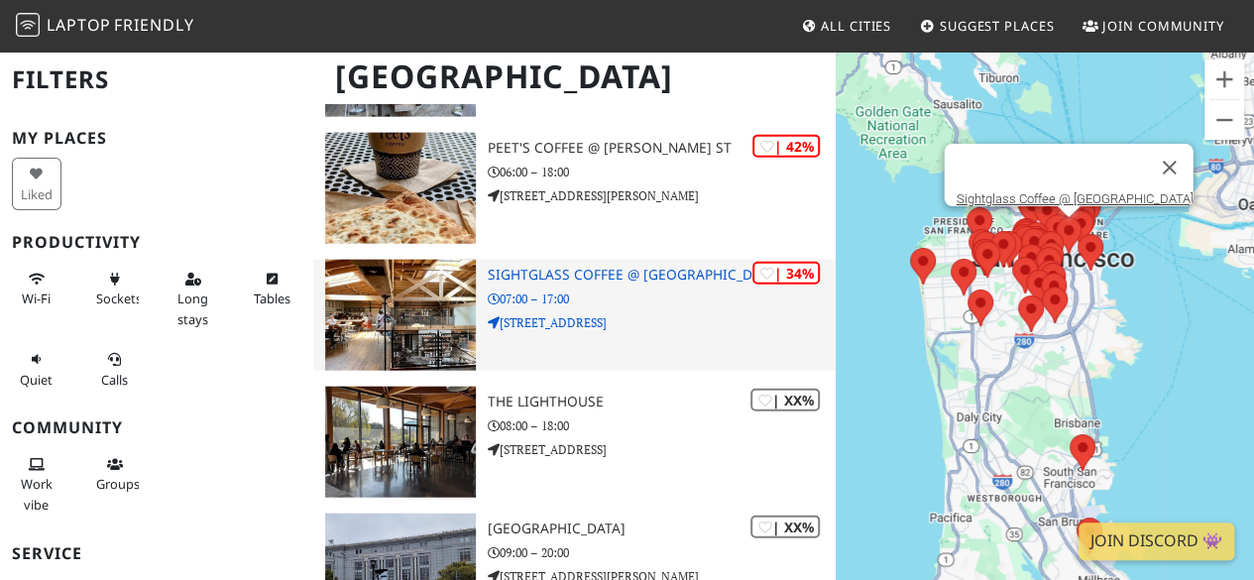
click at [597, 275] on h3 "Sightglass Coffee @ [GEOGRAPHIC_DATA]" at bounding box center [662, 275] width 348 height 17
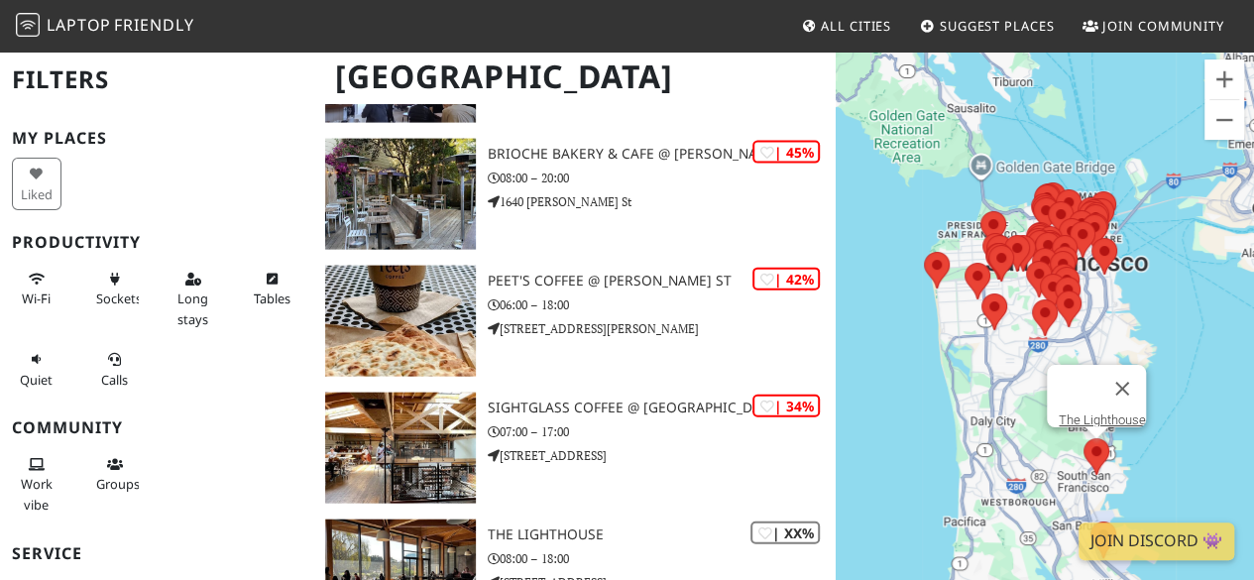
scroll to position [5851, 0]
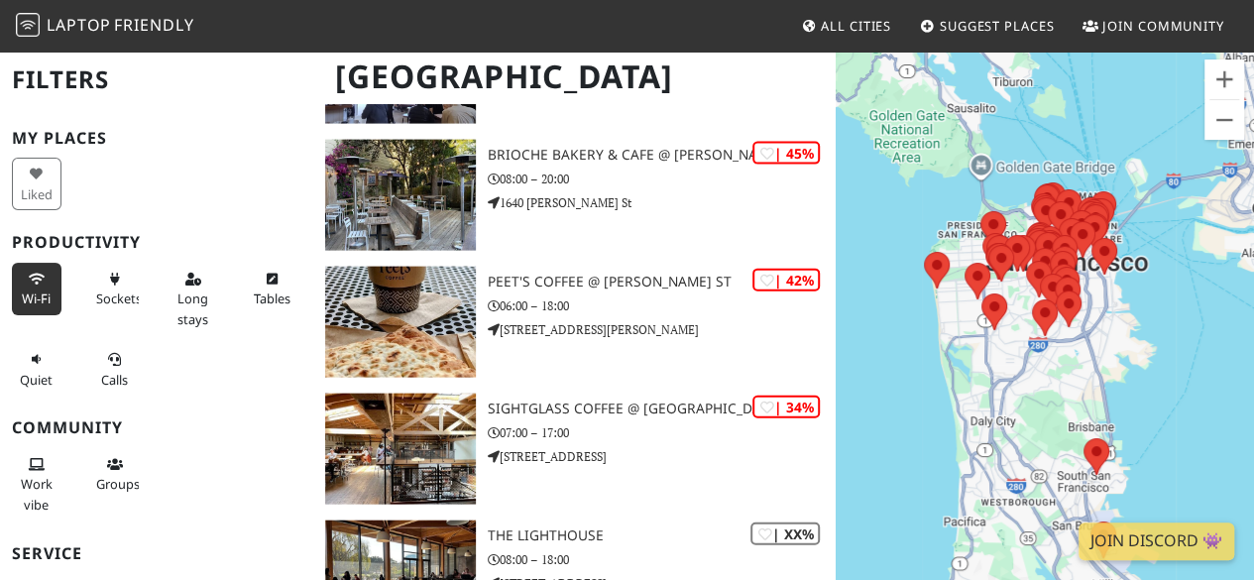
click at [40, 293] on span "Wi-Fi" at bounding box center [36, 298] width 29 height 18
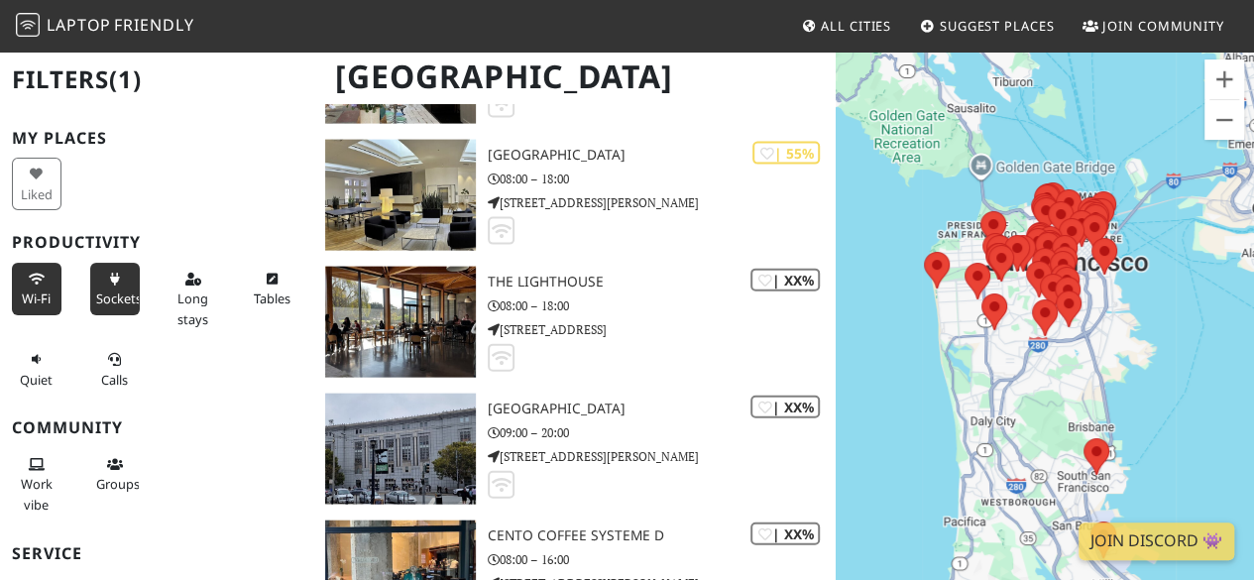
click at [96, 291] on span "Sockets" at bounding box center [119, 298] width 46 height 18
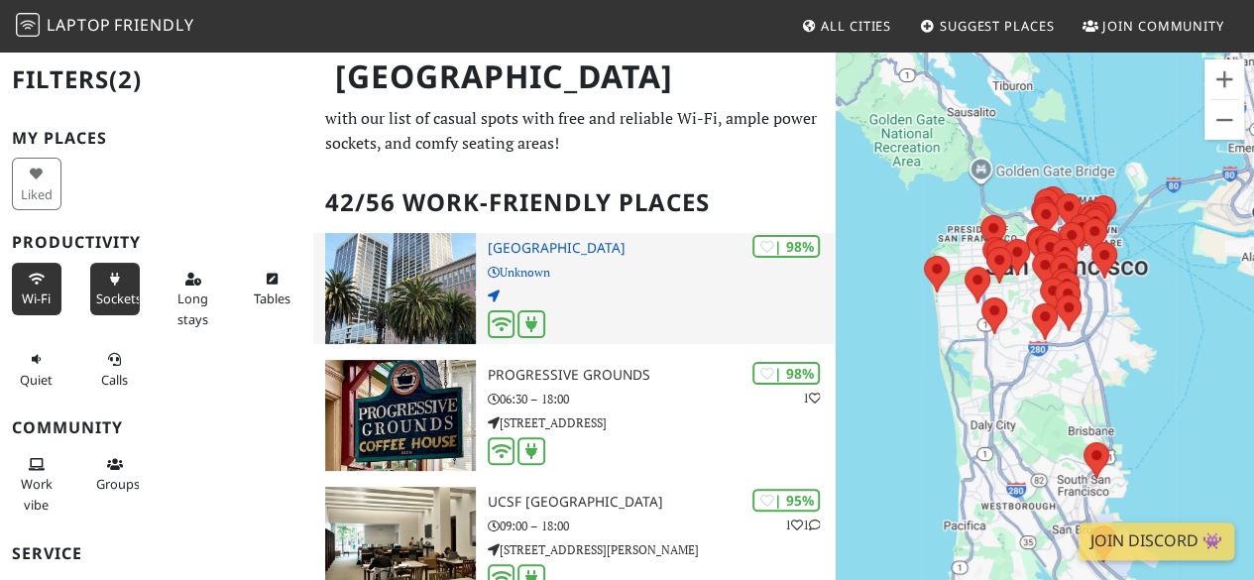
scroll to position [52, 0]
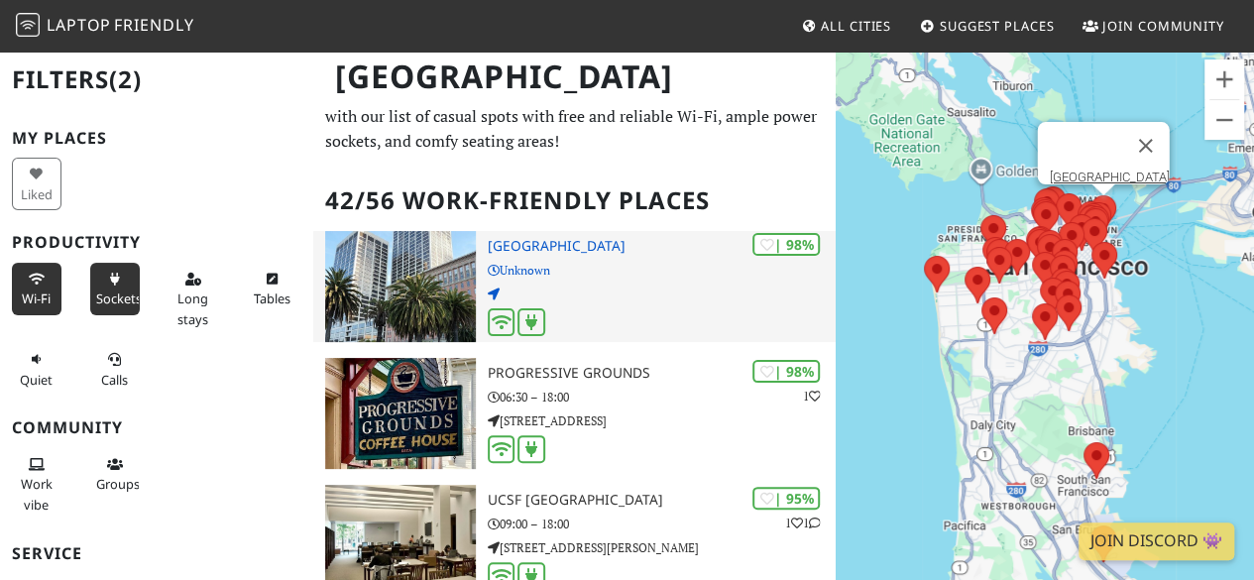
click at [414, 289] on img at bounding box center [400, 286] width 151 height 111
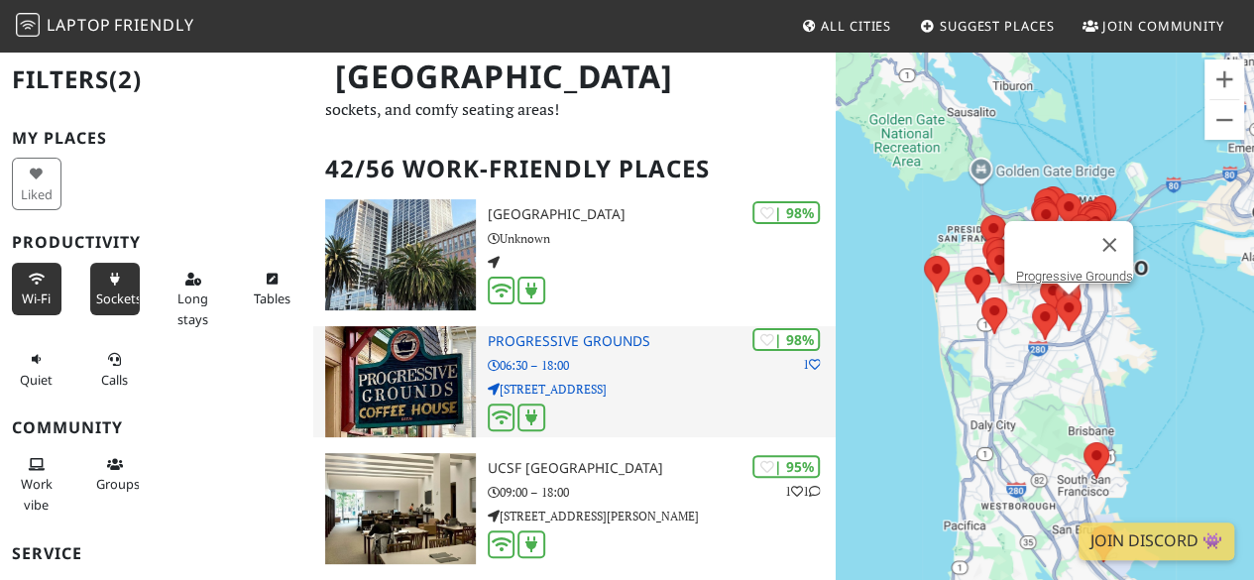
scroll to position [86, 0]
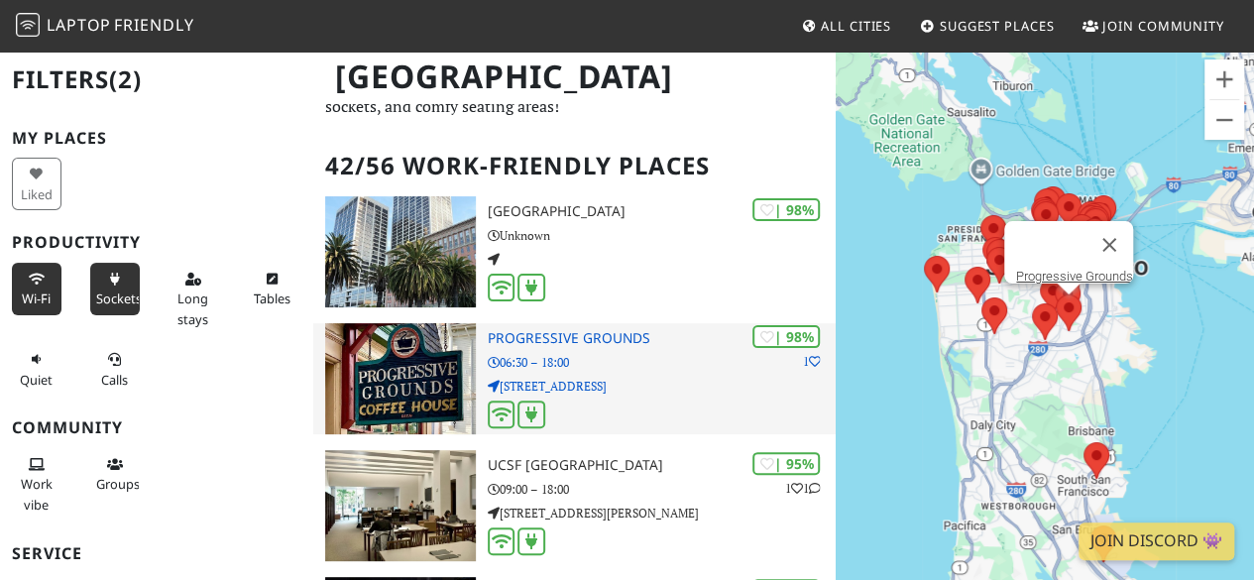
click at [408, 384] on img at bounding box center [400, 378] width 151 height 111
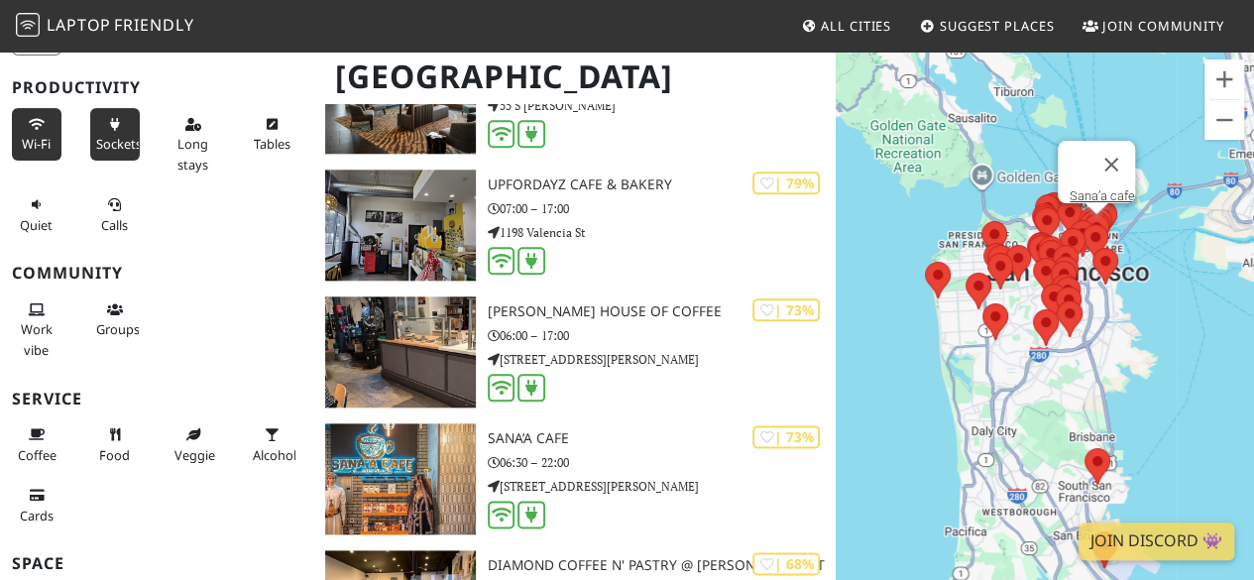
scroll to position [1002, 0]
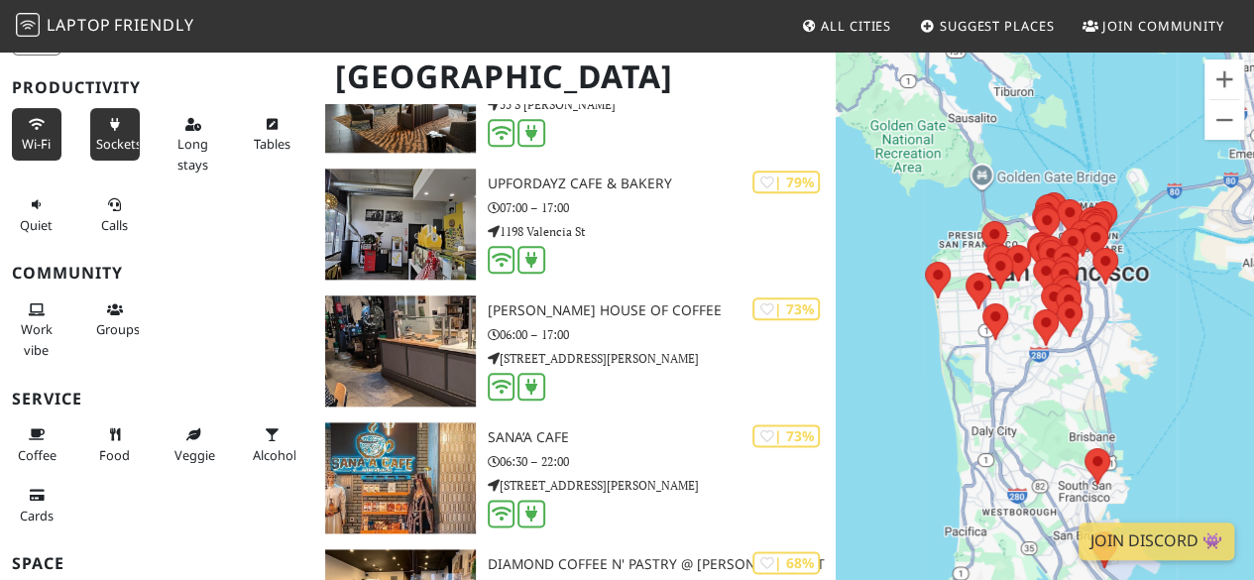
click at [1012, 382] on div at bounding box center [1044, 340] width 418 height 580
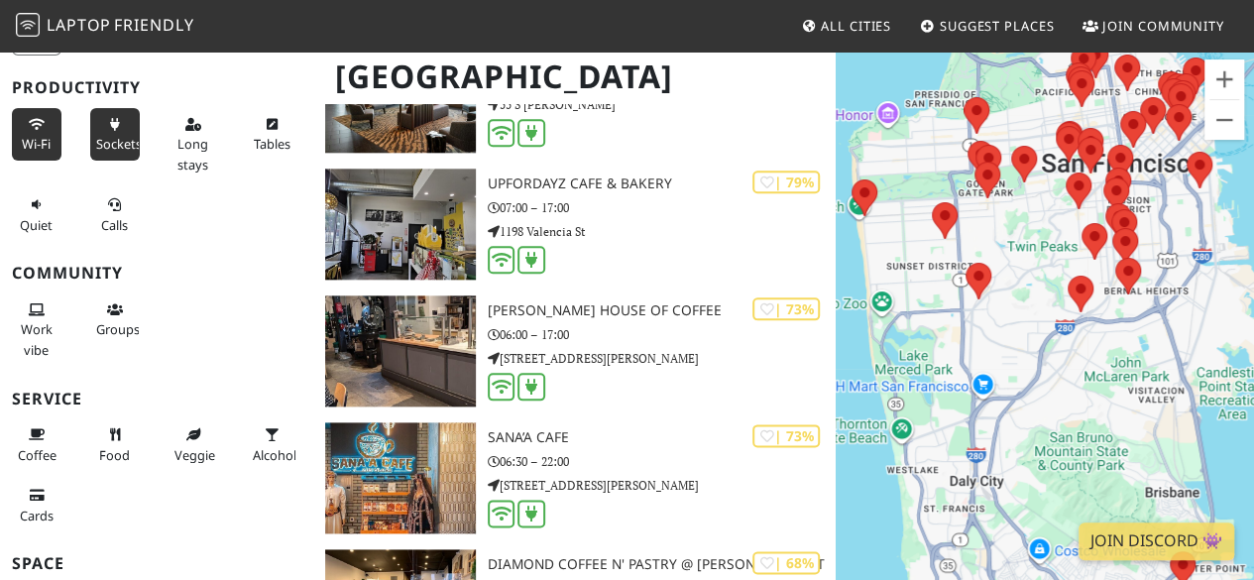
click at [1029, 270] on div at bounding box center [1044, 340] width 418 height 580
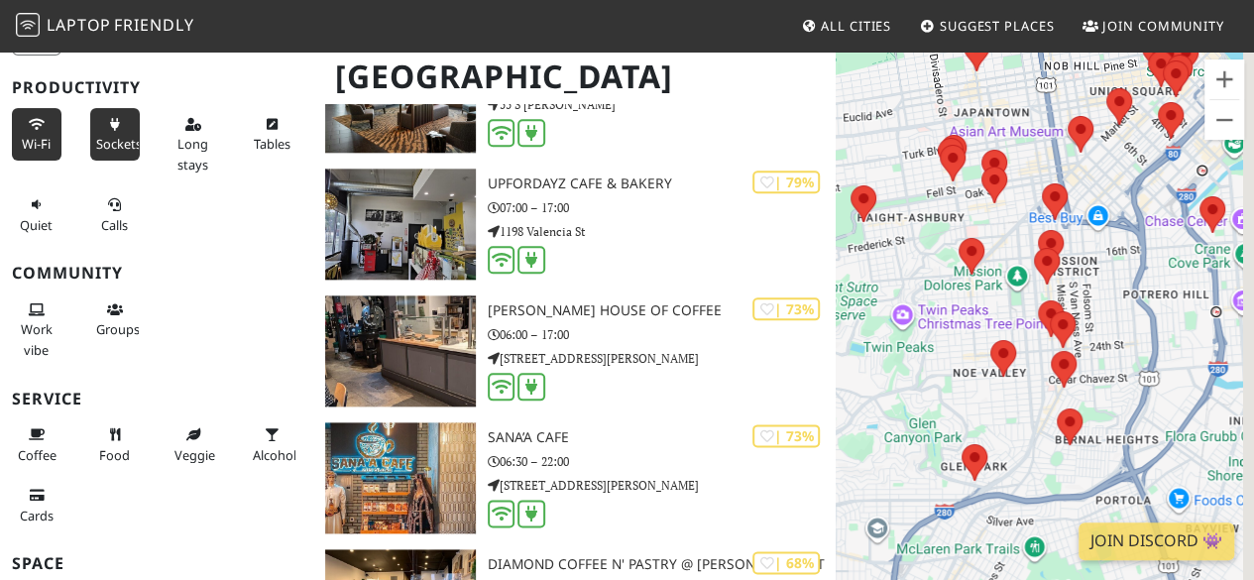
drag, startPoint x: 1068, startPoint y: 207, endPoint x: 910, endPoint y: 335, distance: 203.7
click at [910, 335] on div at bounding box center [1044, 340] width 418 height 580
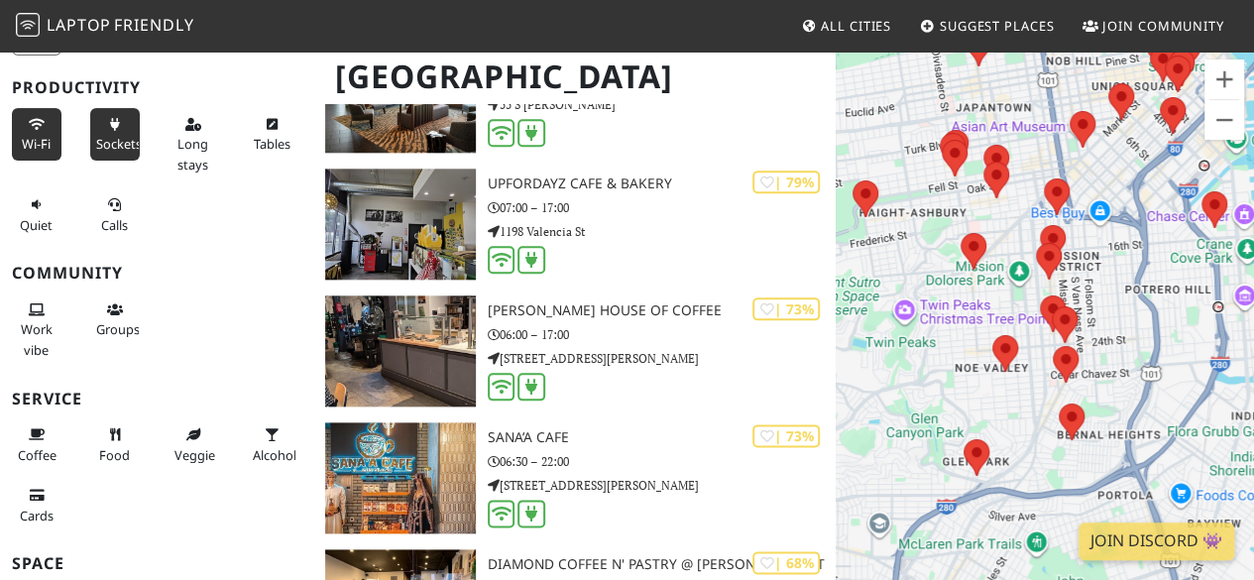
click at [967, 267] on img at bounding box center [973, 251] width 26 height 37
click at [960, 233] on area at bounding box center [960, 233] width 0 height 0
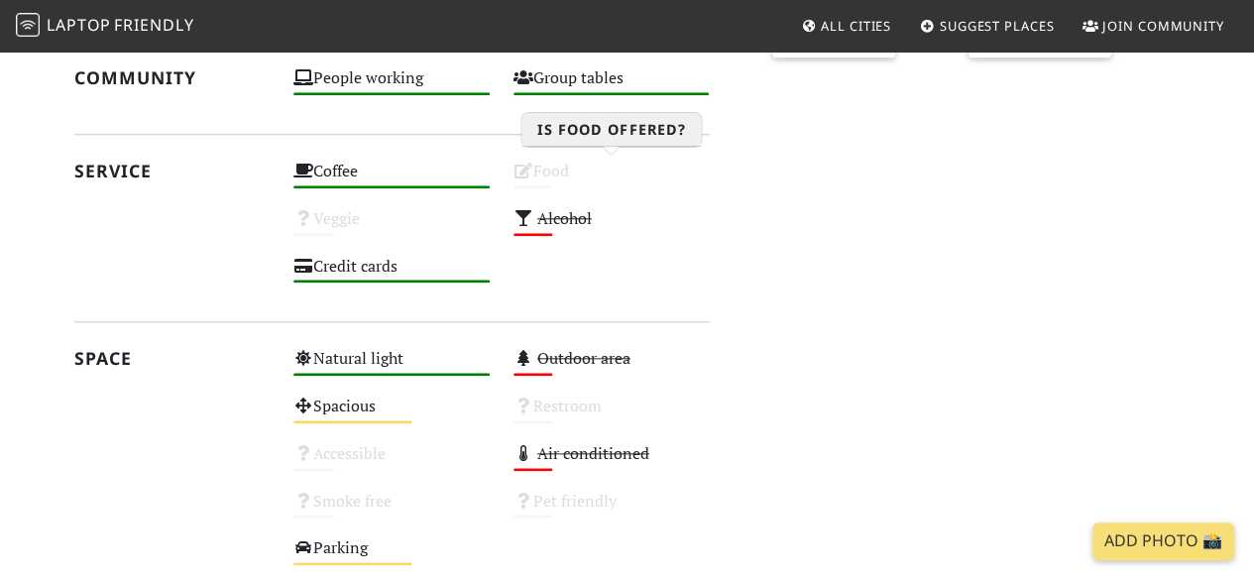
scroll to position [962, 0]
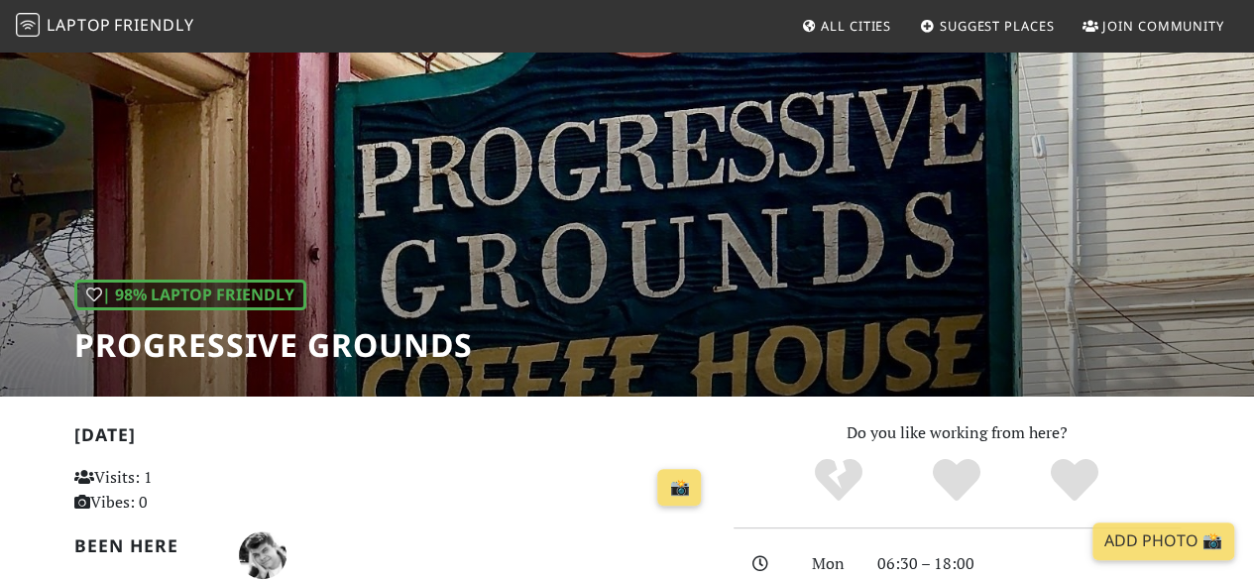
click at [745, 350] on div "| 98% Laptop Friendly Progressive Grounds" at bounding box center [627, 190] width 1254 height 412
